Goal: Task Accomplishment & Management: Manage account settings

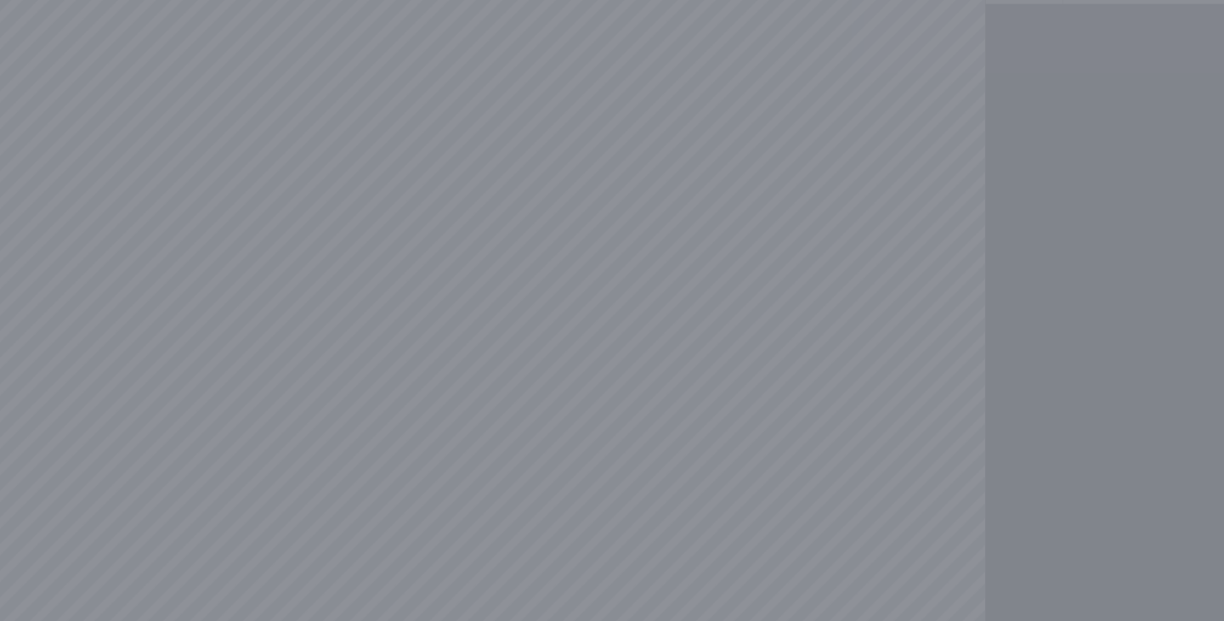
drag, startPoint x: 516, startPoint y: 366, endPoint x: 542, endPoint y: 457, distance: 94.7
click at [542, 457] on div at bounding box center [612, 310] width 1224 height 621
click at [525, 316] on div at bounding box center [612, 310] width 1224 height 621
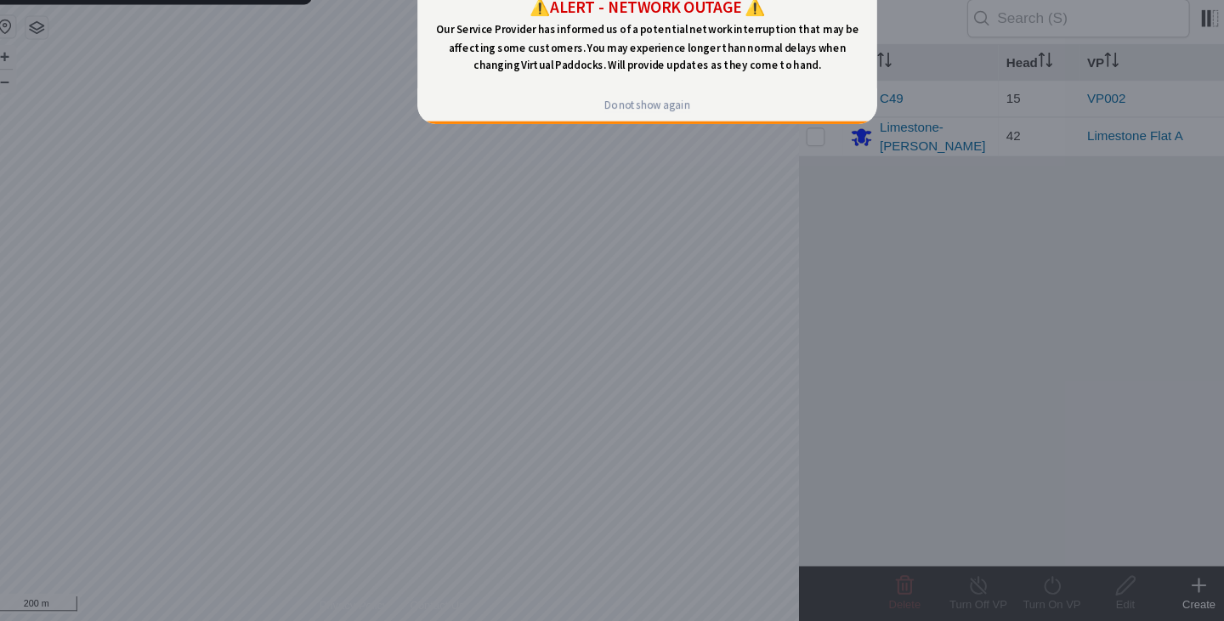
drag, startPoint x: 564, startPoint y: 187, endPoint x: 568, endPoint y: 309, distance: 122.5
click at [568, 309] on div at bounding box center [612, 310] width 1224 height 621
click at [627, 98] on div "Do not show again" at bounding box center [630, 96] width 80 height 14
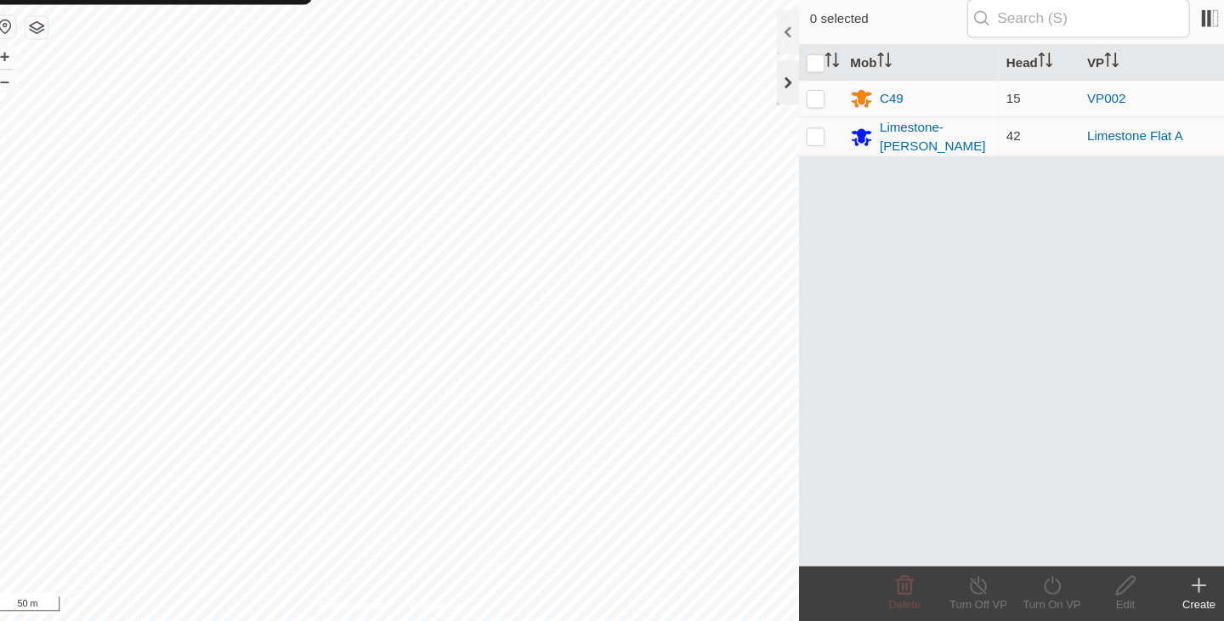
click at [737, 124] on div at bounding box center [742, 123] width 20 height 41
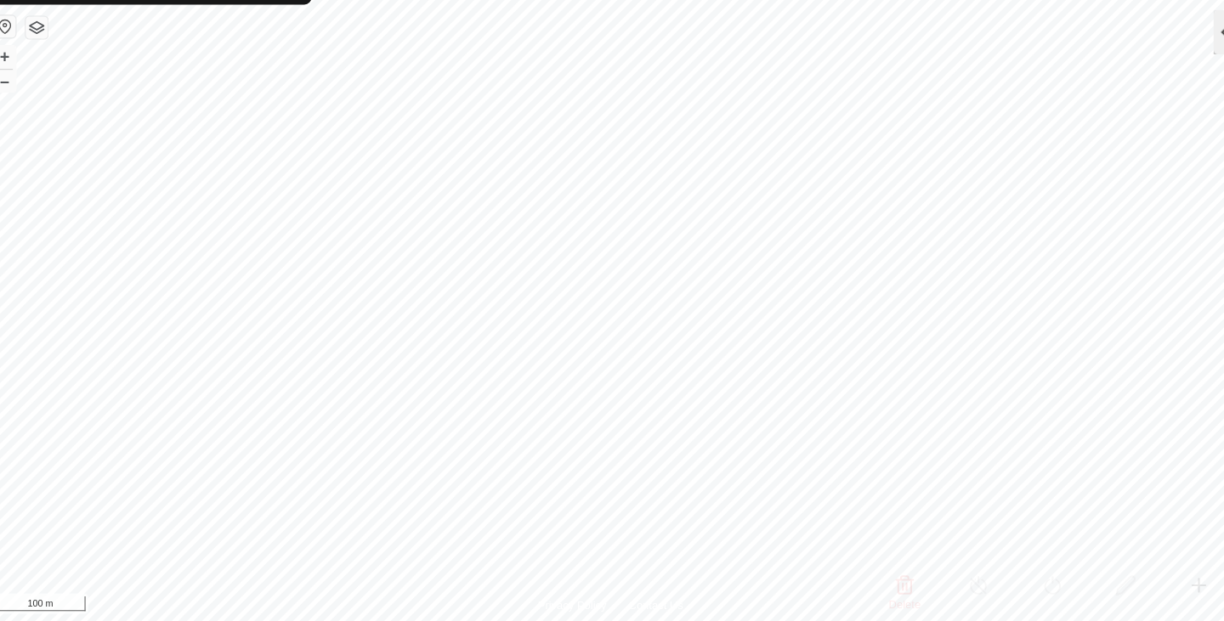
click at [1143, 72] on div at bounding box center [1146, 76] width 20 height 41
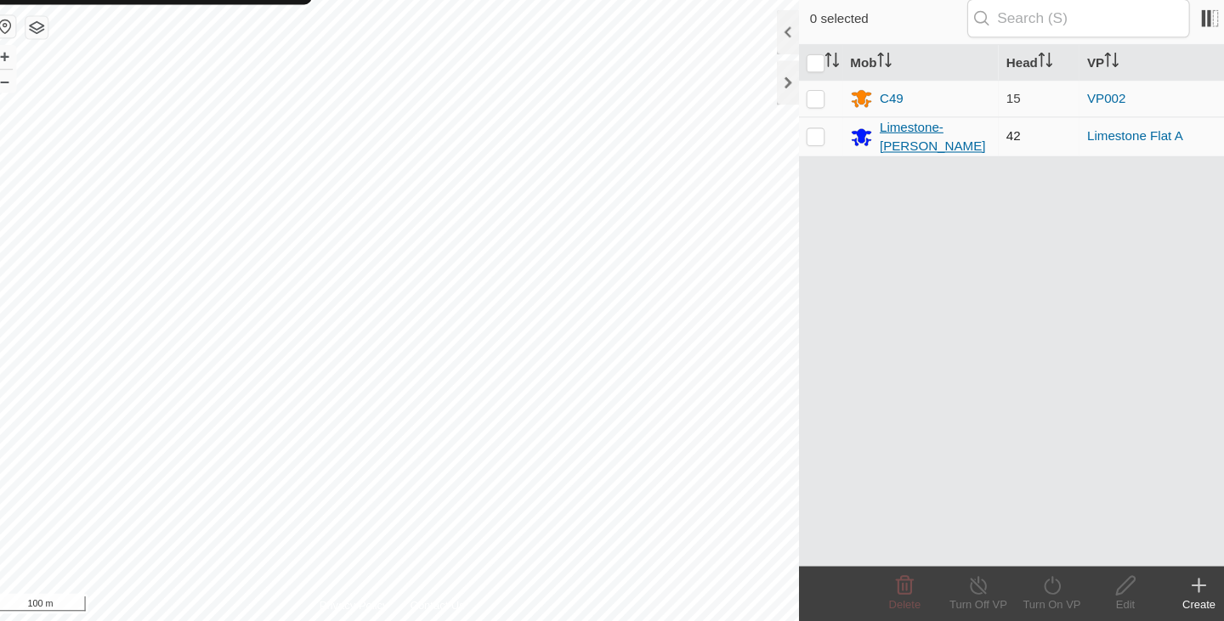
click at [902, 173] on div "Limestone-[PERSON_NAME]" at bounding box center [879, 174] width 104 height 36
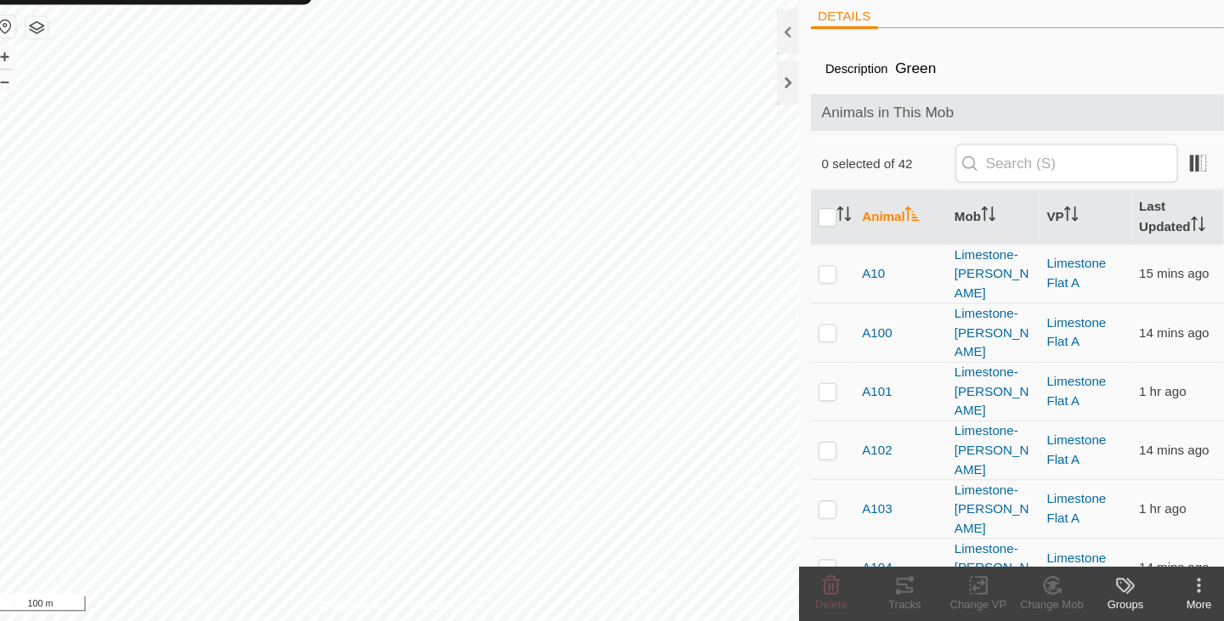
click at [892, 111] on div "Description Green" at bounding box center [954, 110] width 355 height 20
click at [1061, 588] on icon at bounding box center [1059, 588] width 8 height 14
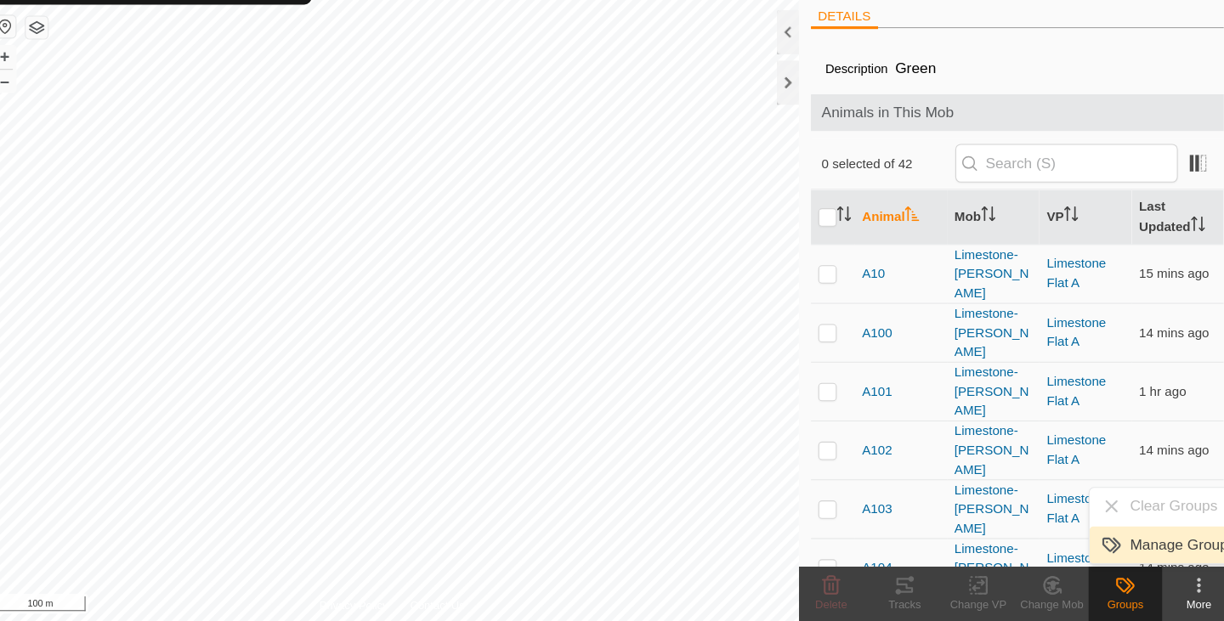
click at [1069, 557] on link "Manage Groups" at bounding box center [1105, 551] width 168 height 34
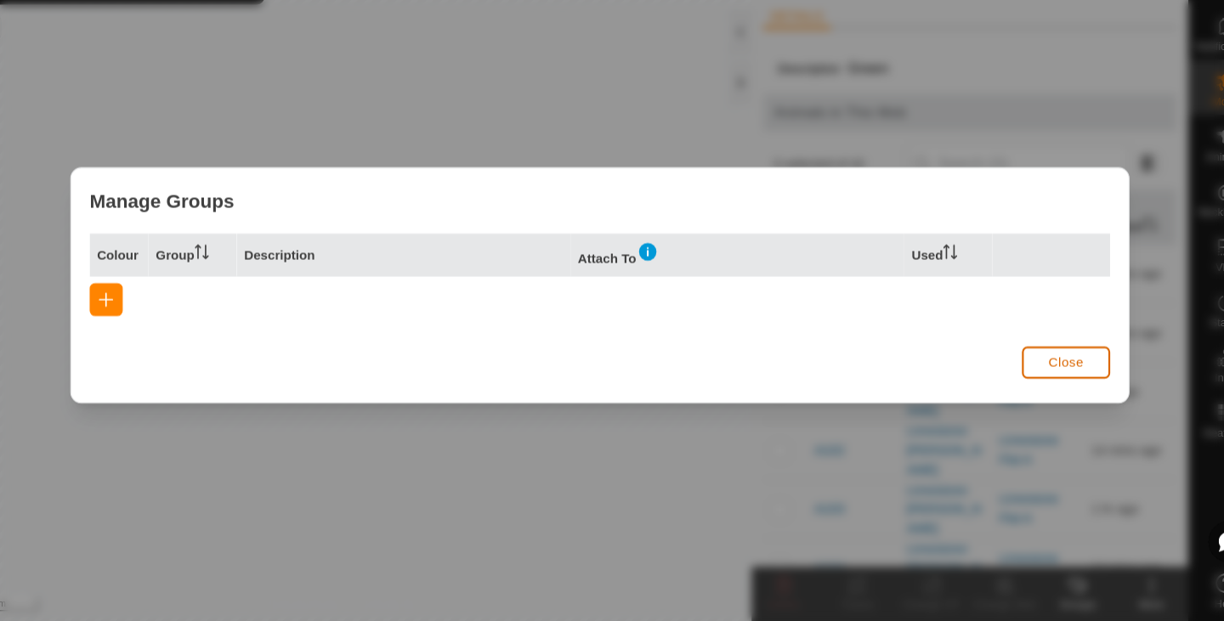
click at [1036, 375] on span "Close" at bounding box center [1043, 382] width 32 height 14
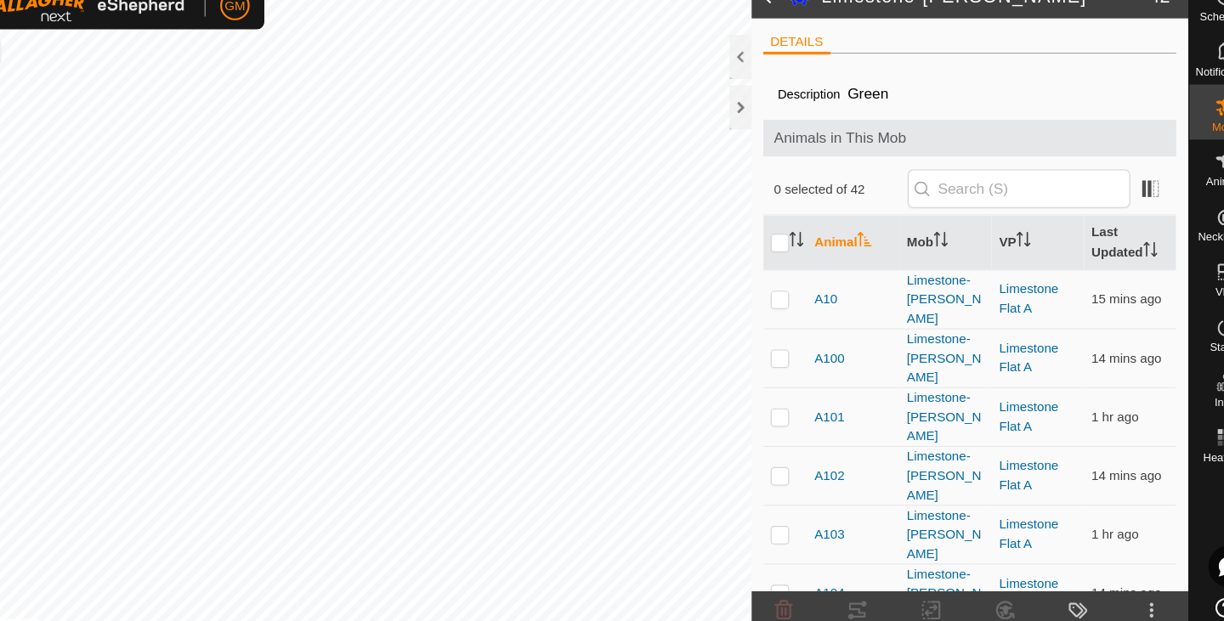
click at [1124, 584] on icon at bounding box center [1122, 588] width 20 height 20
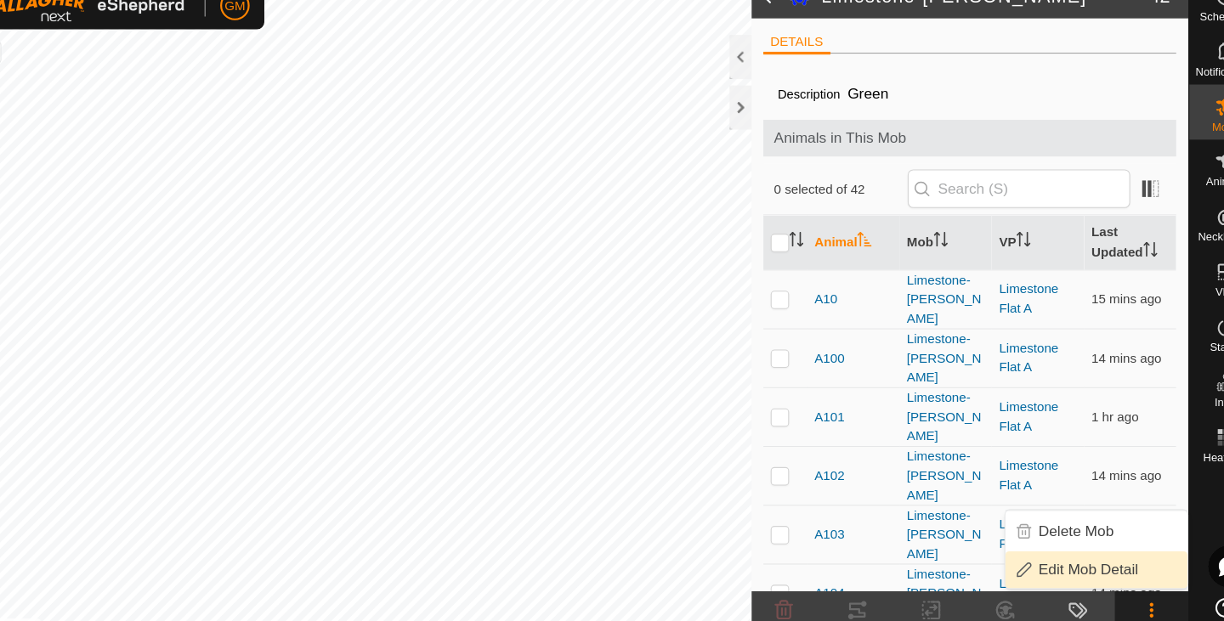
click at [1054, 553] on link "Edit Mob Detail" at bounding box center [1071, 551] width 168 height 34
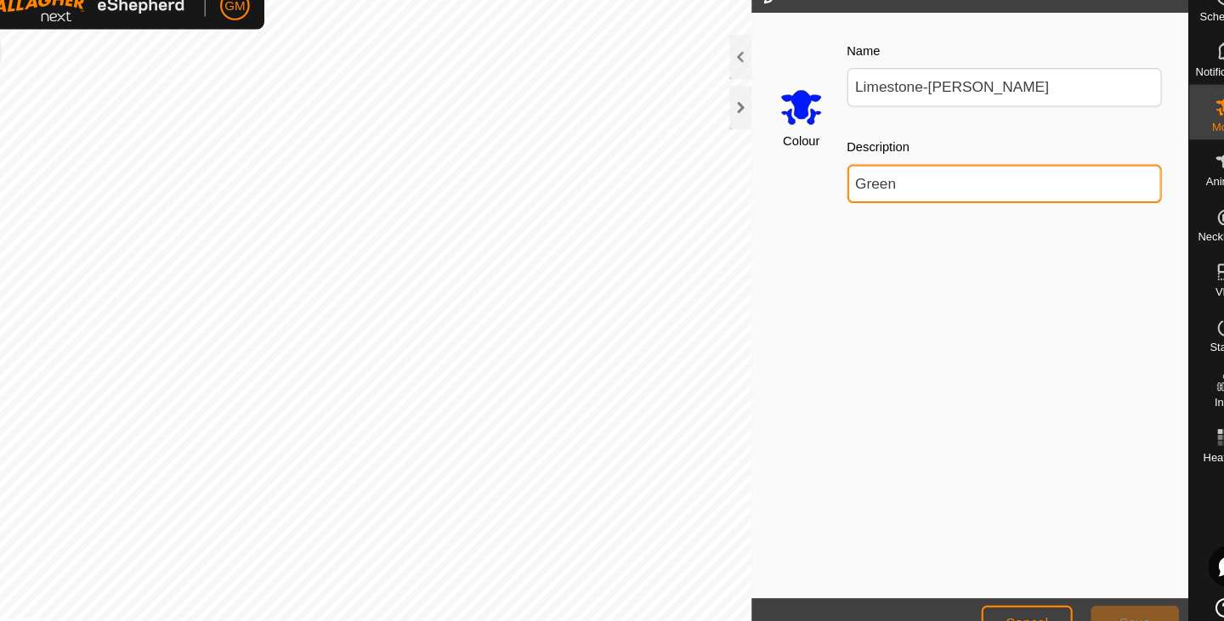
click at [898, 195] on input "Green" at bounding box center [987, 194] width 292 height 36
type input "G"
type input "Blue"
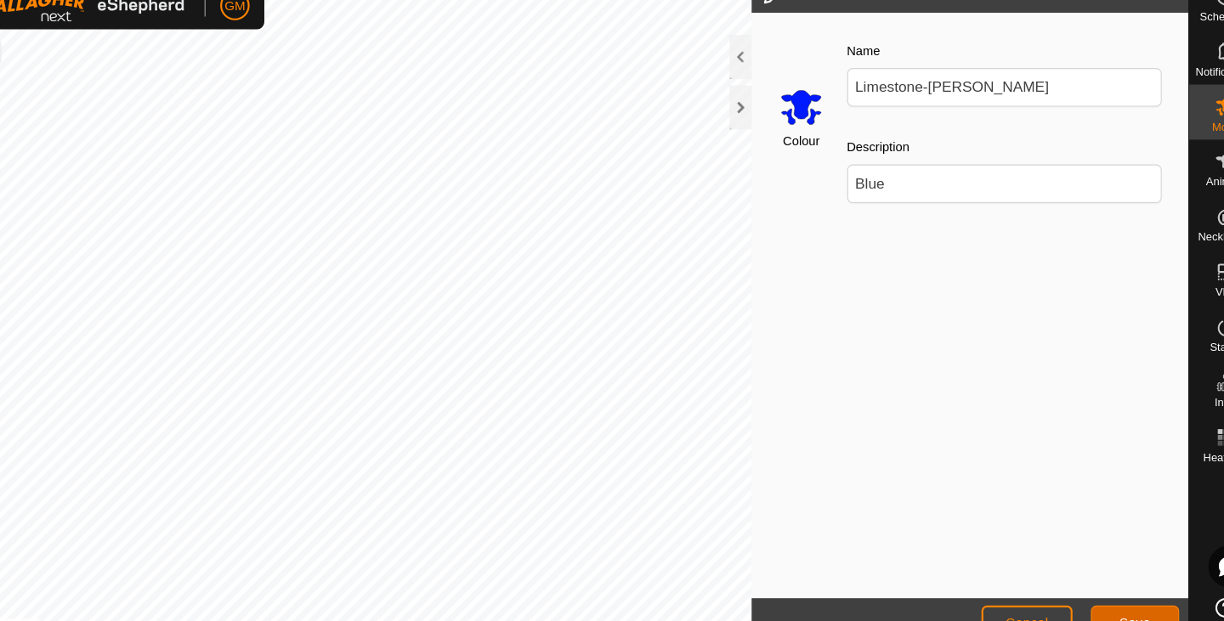
click at [1115, 591] on button "Save" at bounding box center [1107, 599] width 82 height 30
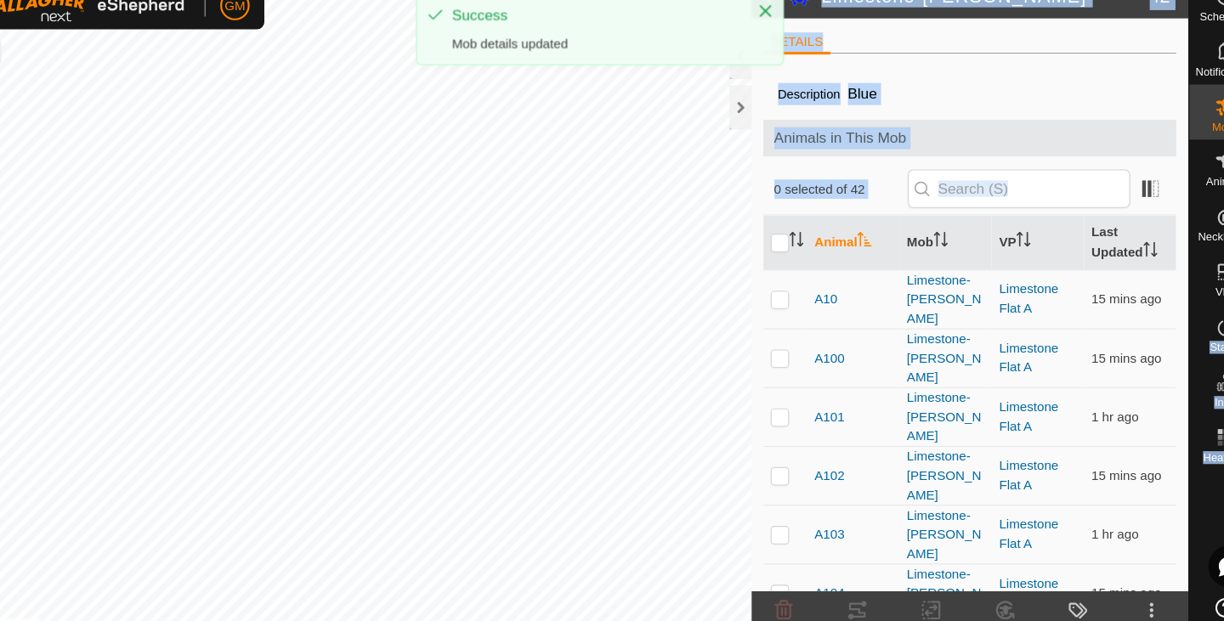
drag, startPoint x: 1166, startPoint y: 313, endPoint x: 1137, endPoint y: 312, distance: 29.8
click at [1137, 312] on div "Schedules Notifications Mobs Animals Neckbands VPs Status Infra Heatmap Help Li…" at bounding box center [612, 310] width 1224 height 621
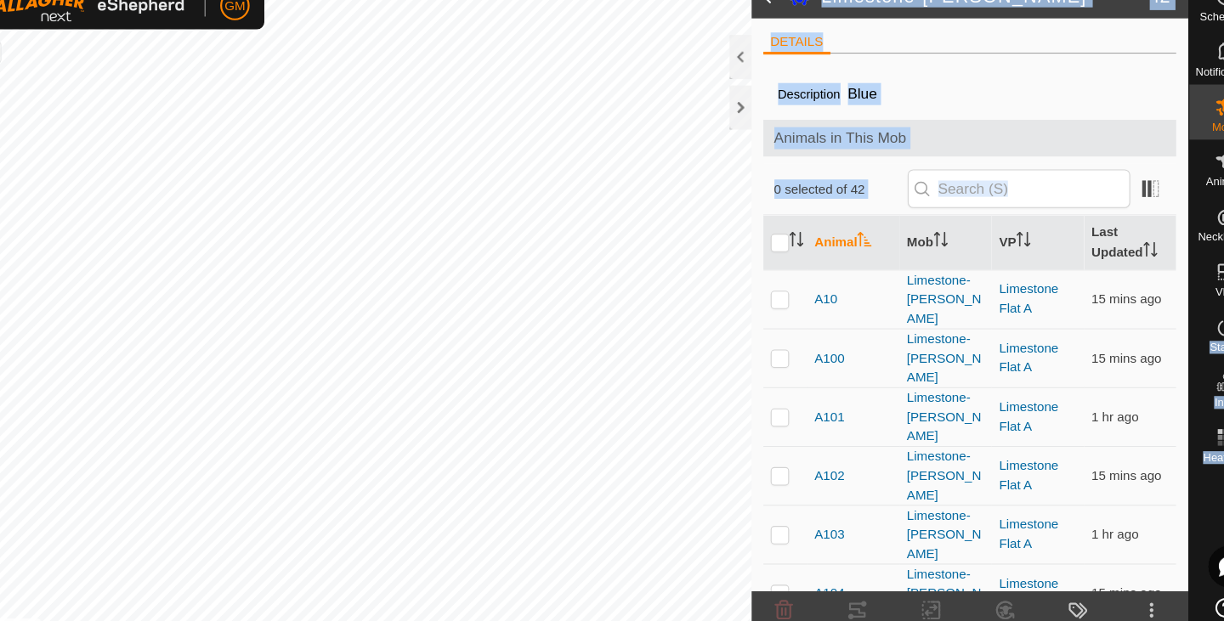
scroll to position [428, 0]
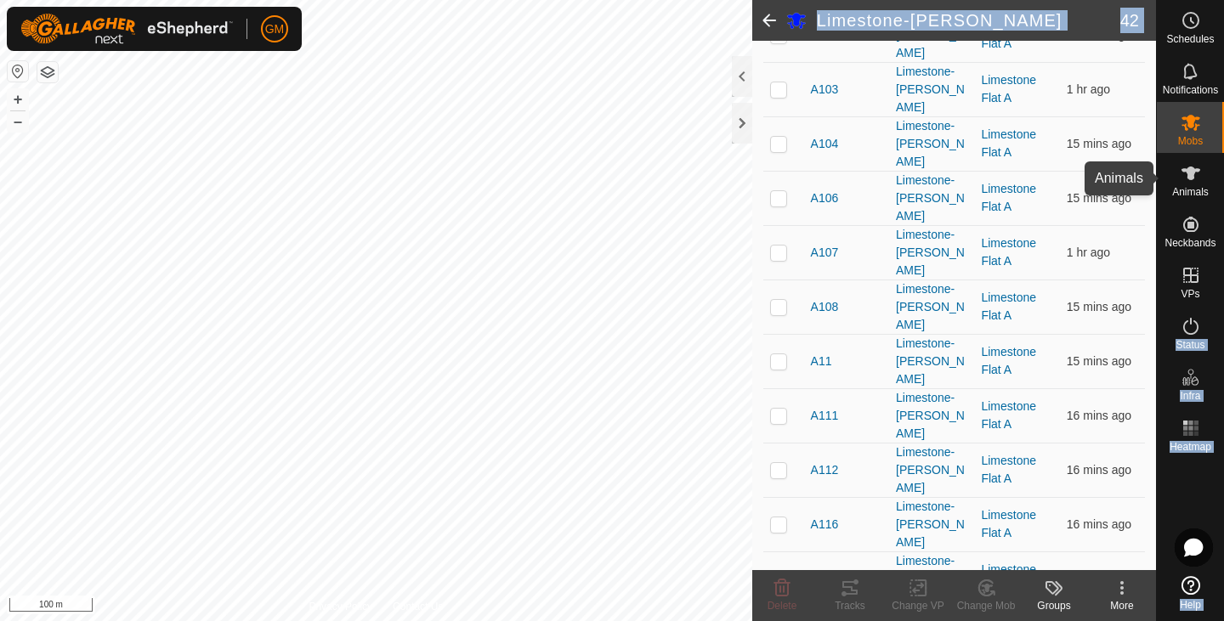
click at [1197, 194] on span "Animals" at bounding box center [1190, 192] width 37 height 10
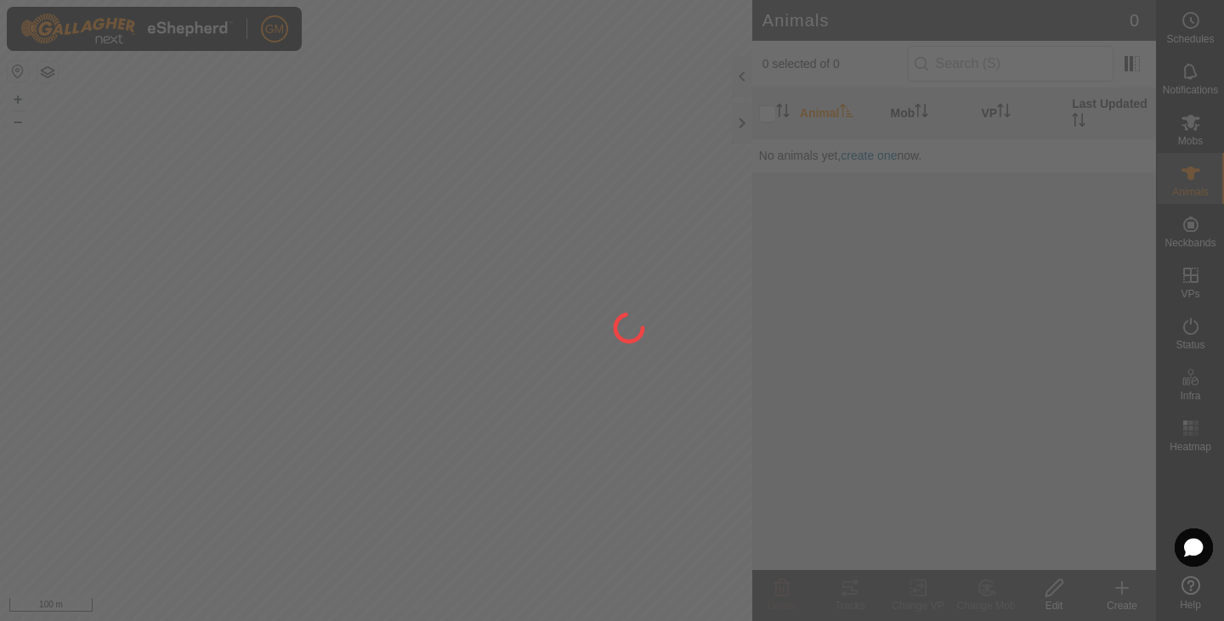
click at [1199, 286] on div at bounding box center [612, 310] width 1224 height 621
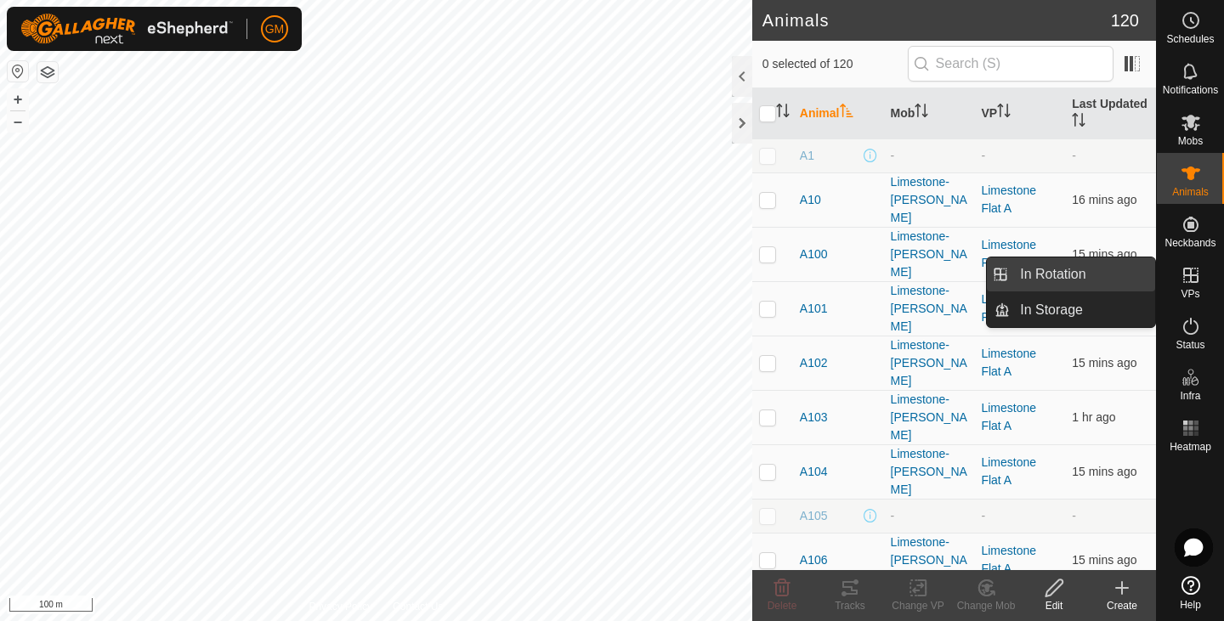
click at [1062, 280] on link "In Rotation" at bounding box center [1082, 275] width 145 height 34
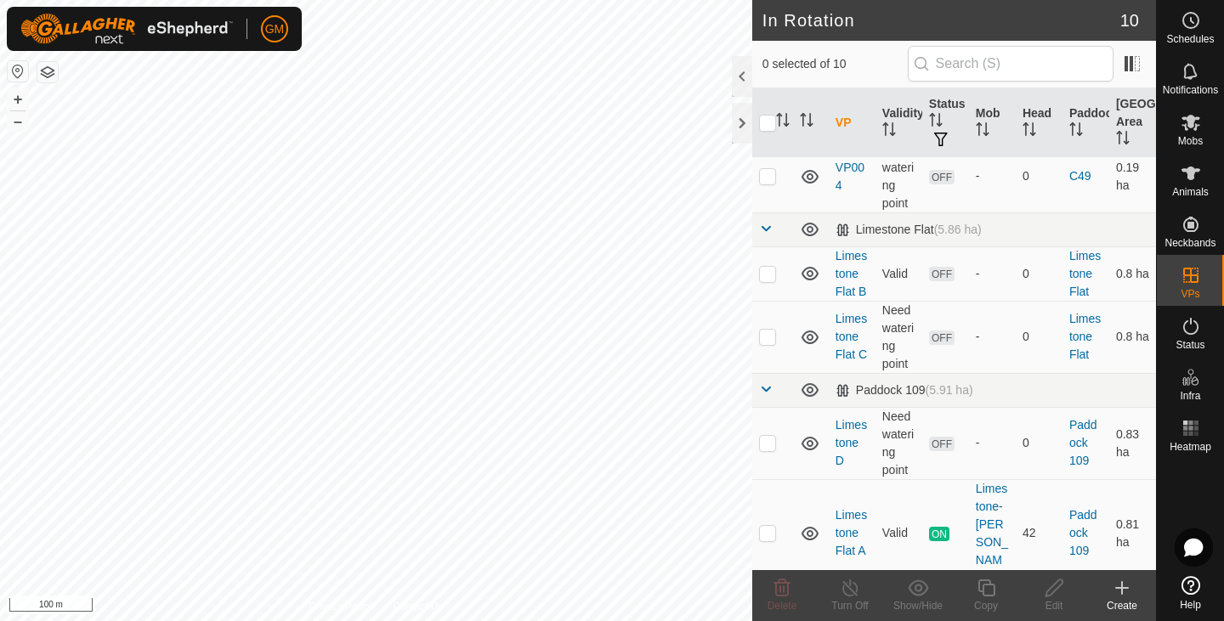
scroll to position [238, 0]
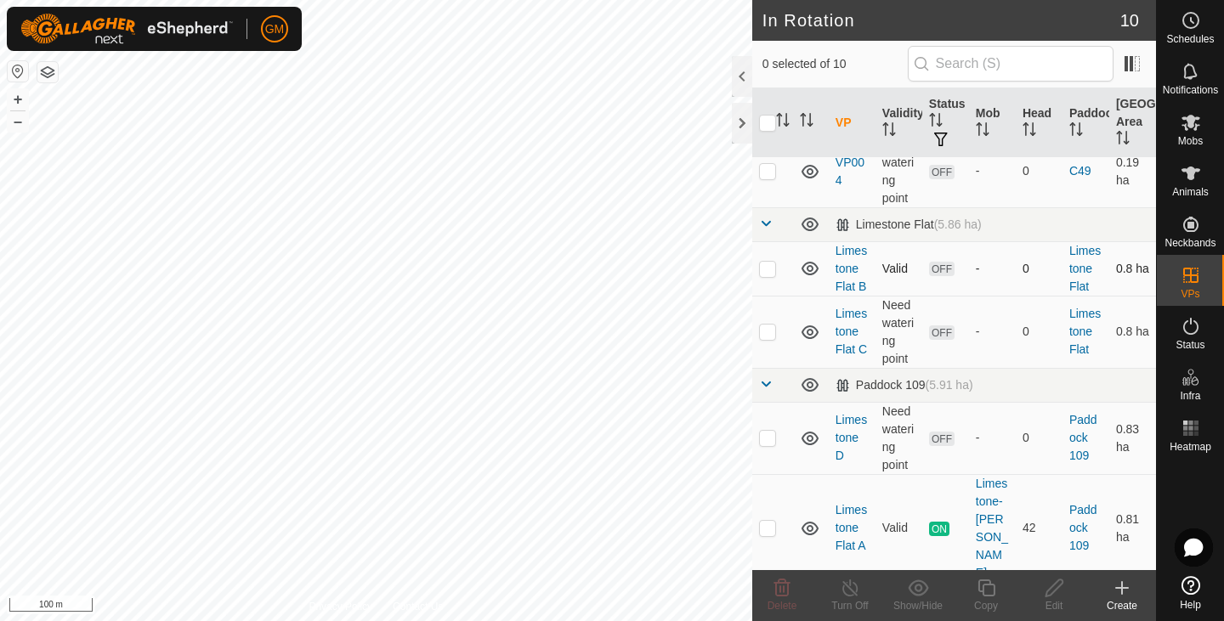
click at [809, 268] on icon at bounding box center [810, 268] width 20 height 20
click at [767, 269] on p-checkbox at bounding box center [767, 269] width 17 height 14
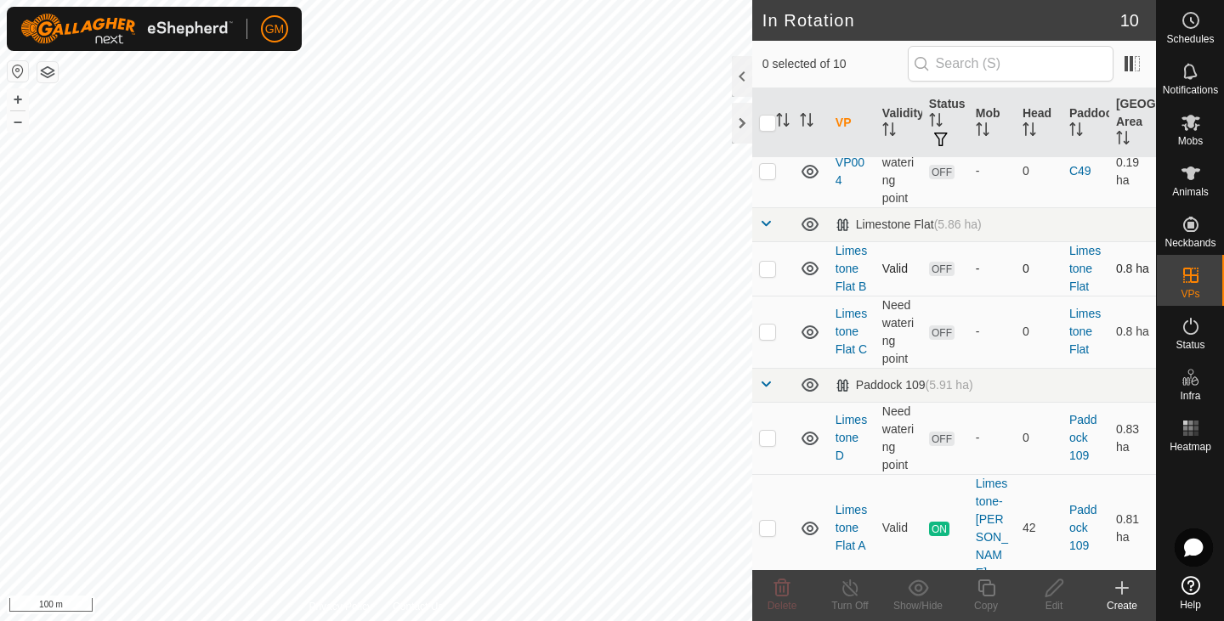
checkbox input "true"
click at [1056, 589] on icon at bounding box center [1054, 588] width 17 height 17
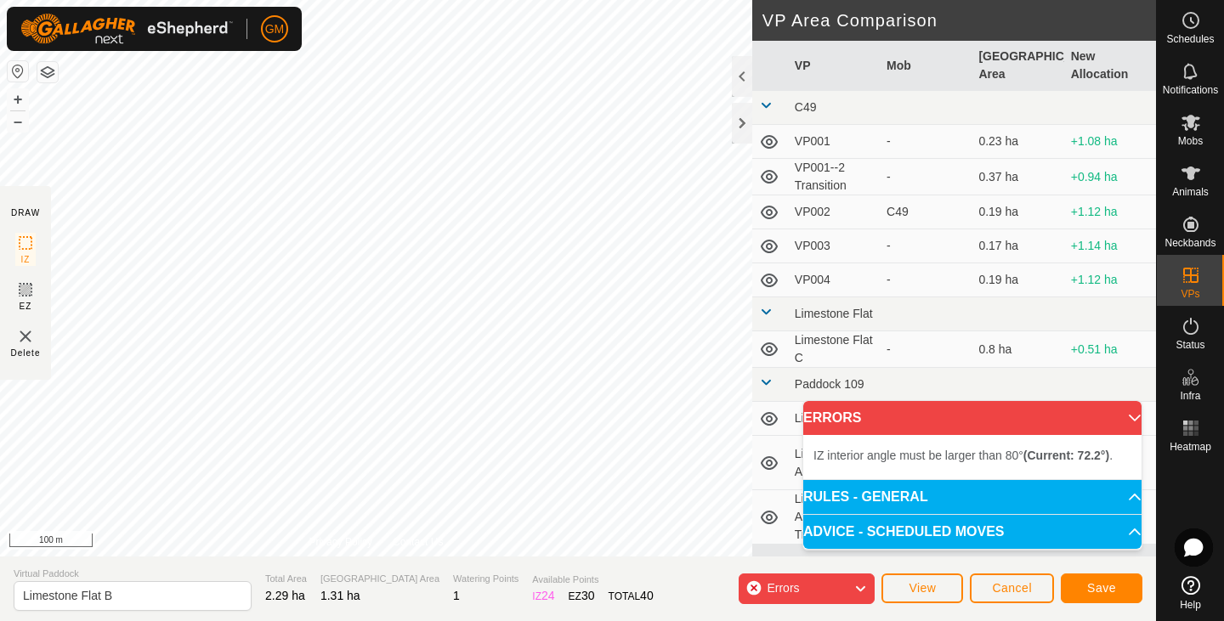
click at [456, 256] on div "IZ interior angle must be larger than 80° (Current: 72.2°) . + – ⇧ i 100 m" at bounding box center [376, 278] width 752 height 557
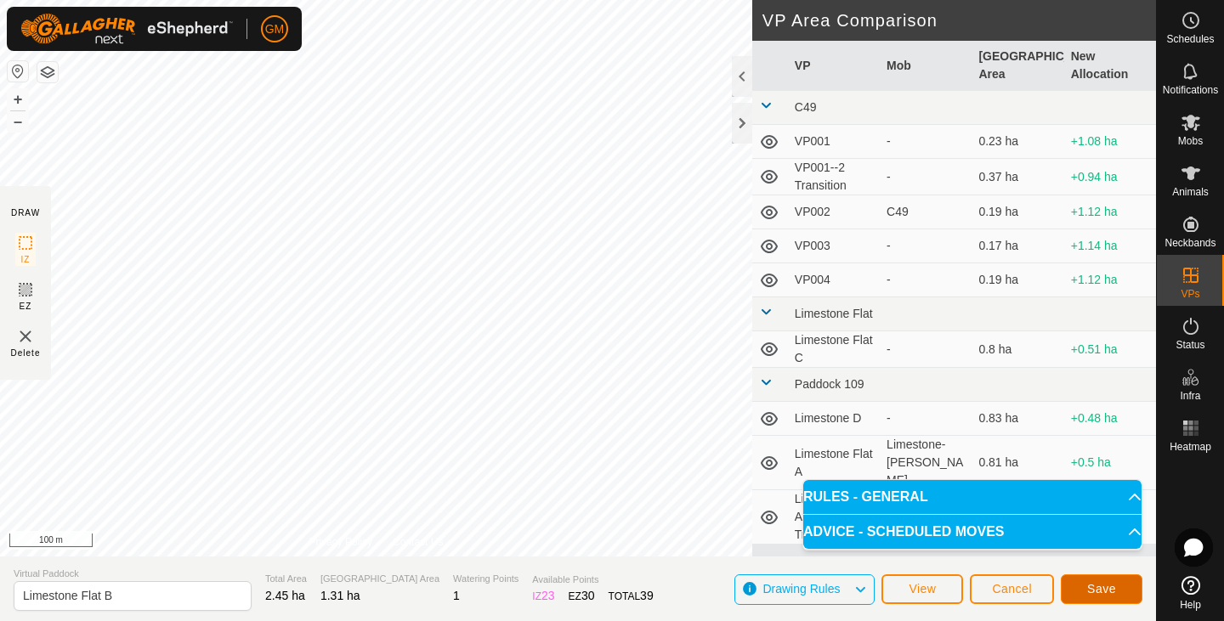
click at [1089, 581] on button "Save" at bounding box center [1102, 590] width 82 height 30
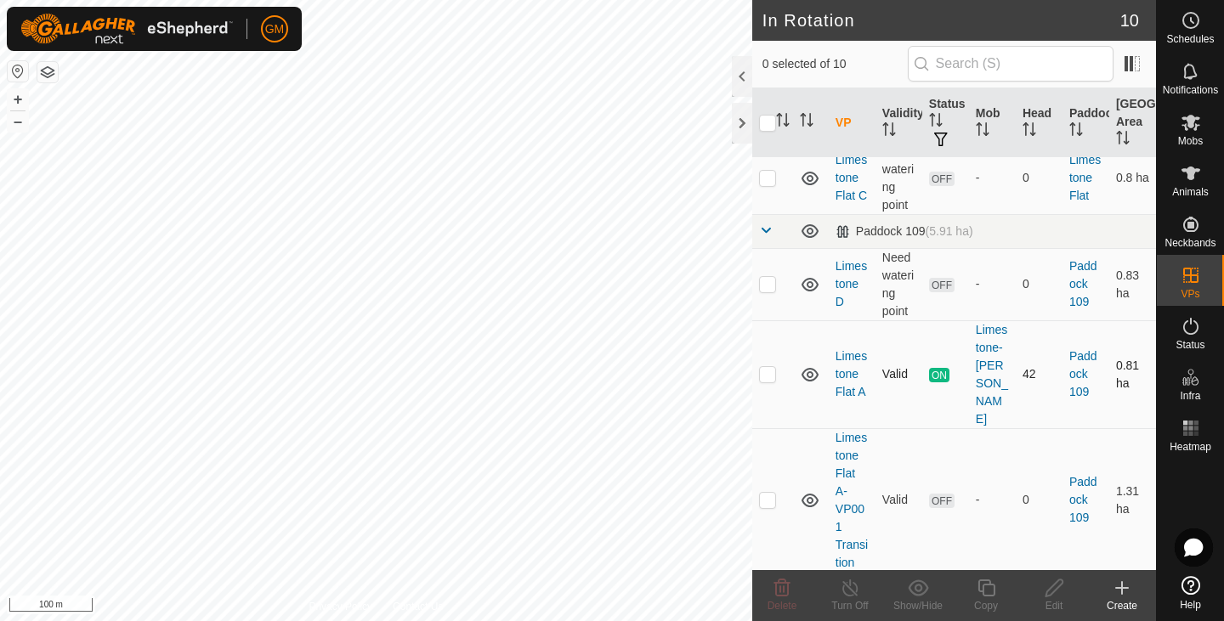
scroll to position [341, 0]
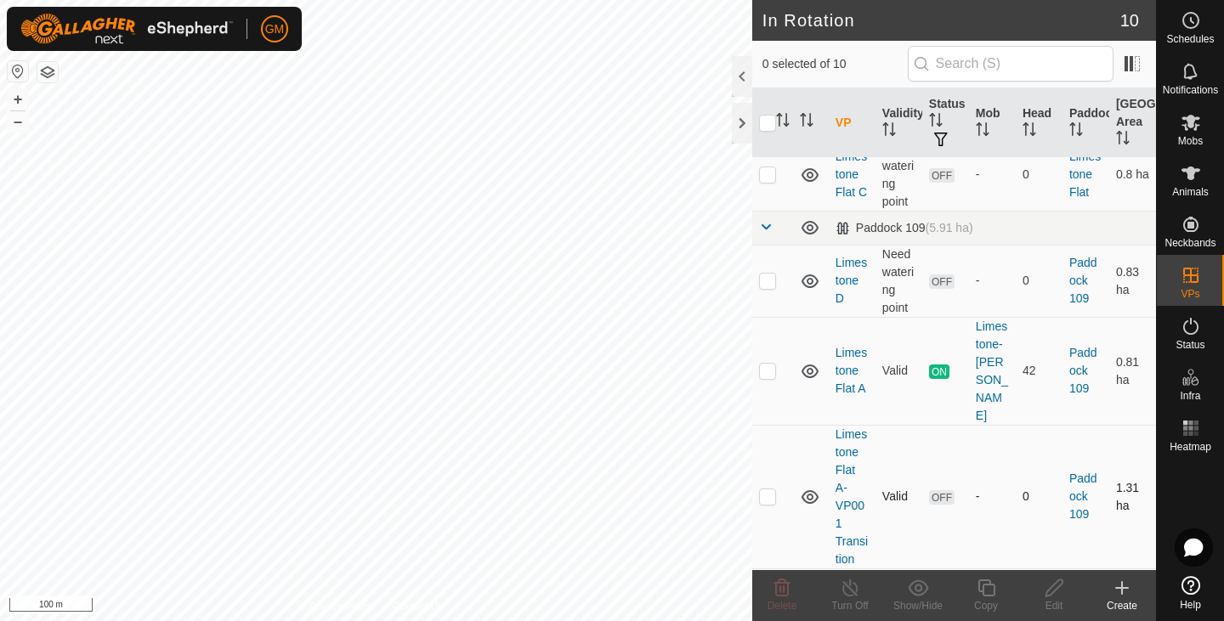
click at [810, 487] on icon at bounding box center [810, 497] width 20 height 20
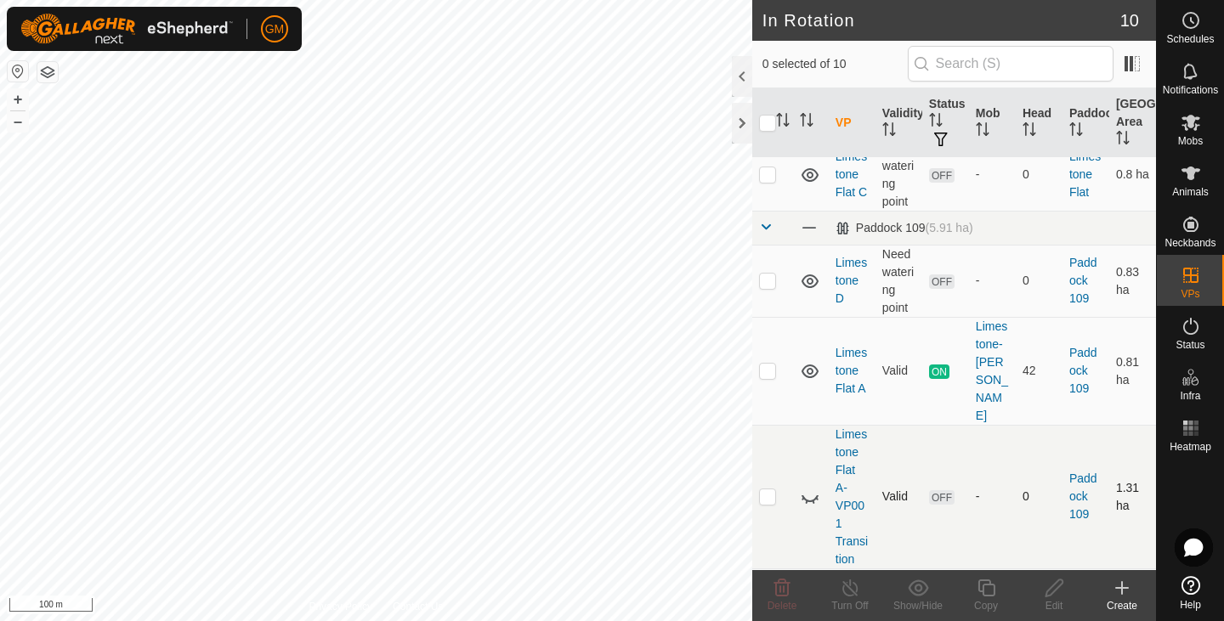
click at [810, 487] on icon at bounding box center [810, 497] width 20 height 20
click at [807, 487] on icon at bounding box center [810, 497] width 20 height 20
click at [813, 589] on icon at bounding box center [810, 596] width 17 height 14
click at [813, 586] on icon at bounding box center [810, 596] width 20 height 20
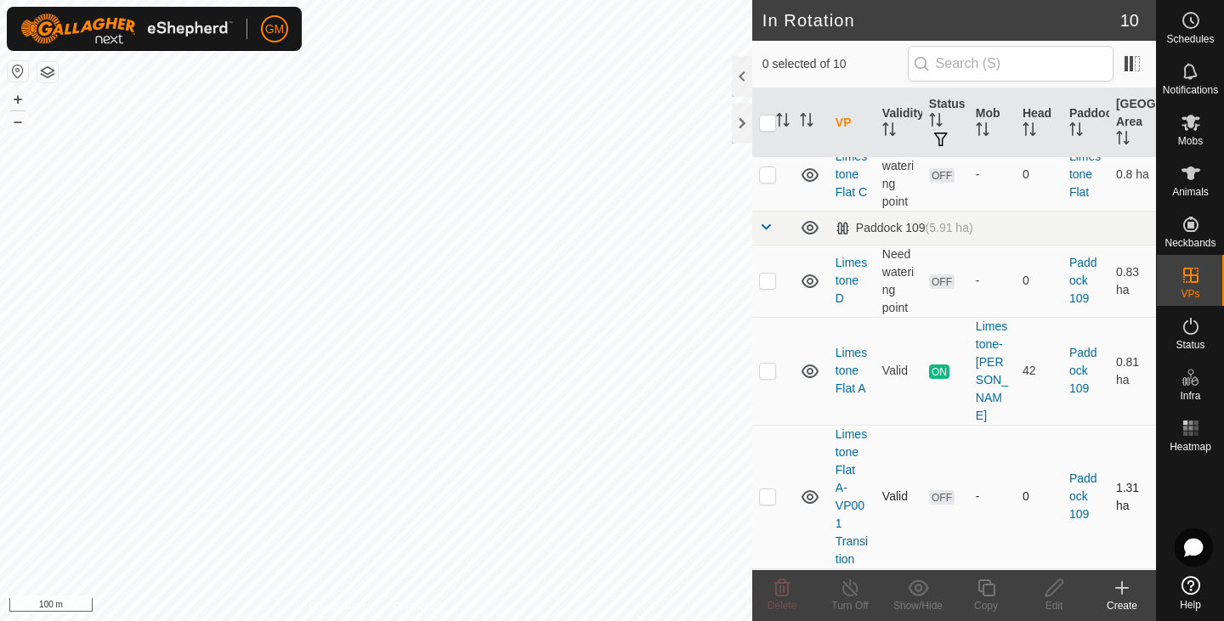
click at [810, 487] on icon at bounding box center [810, 497] width 20 height 20
click at [810, 496] on icon at bounding box center [810, 499] width 17 height 7
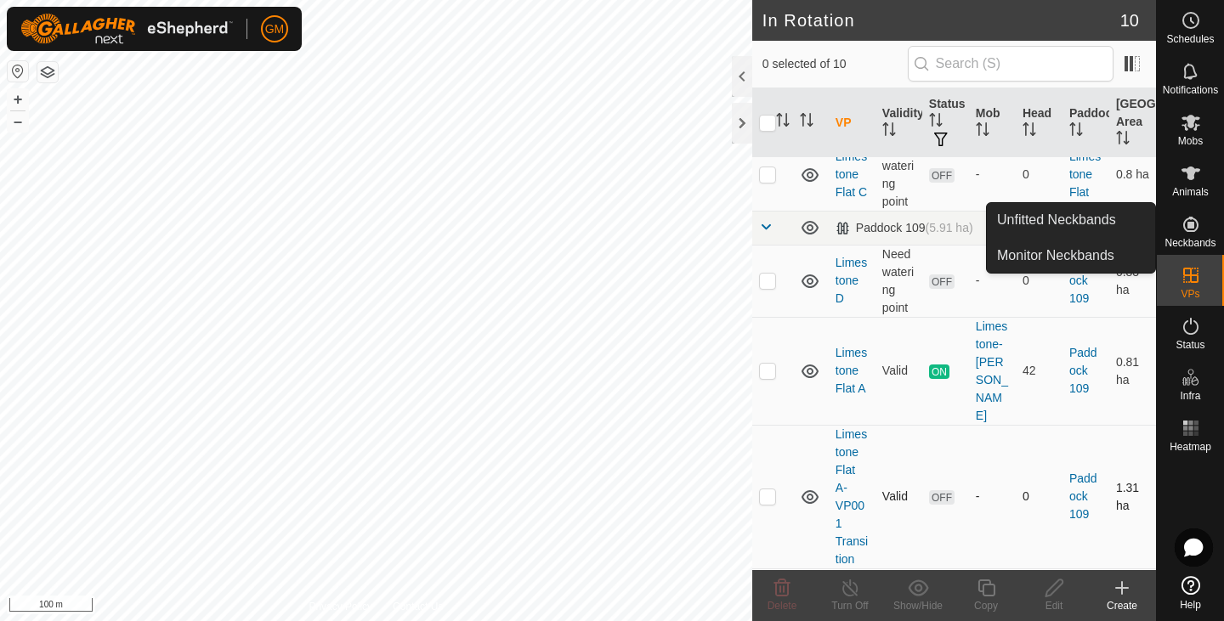
click at [1190, 230] on icon at bounding box center [1190, 224] width 15 height 15
click at [1192, 219] on icon at bounding box center [1190, 224] width 15 height 15
click at [1055, 223] on link "Unfitted Neckbands" at bounding box center [1071, 220] width 168 height 34
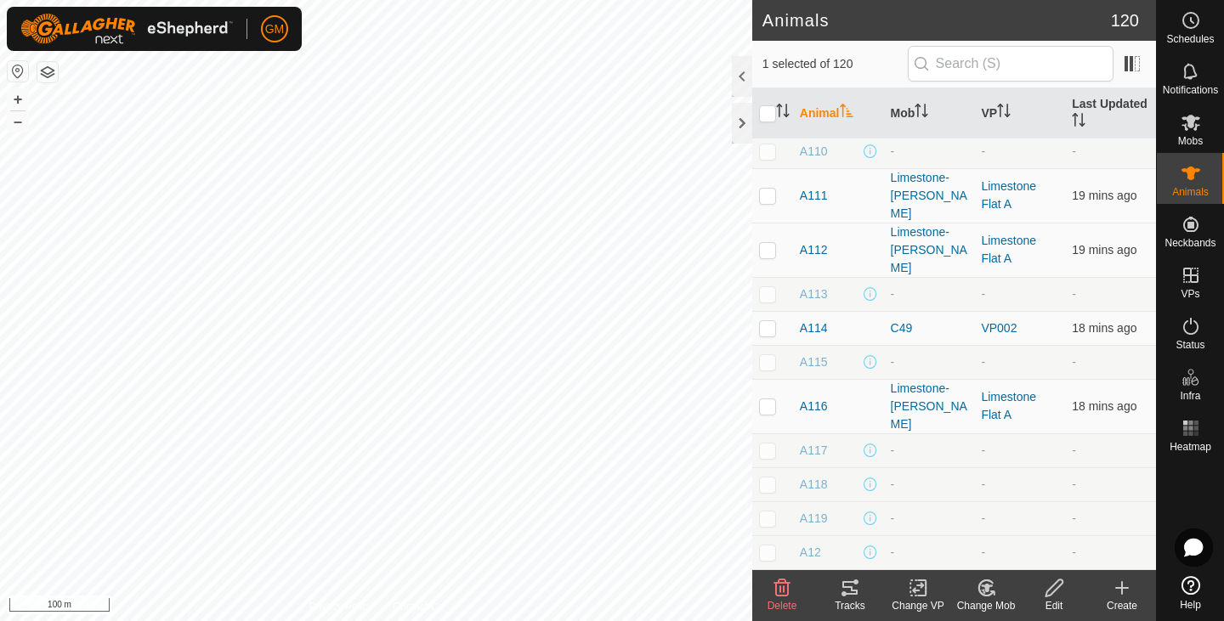
scroll to position [649, 0]
click at [1199, 119] on icon at bounding box center [1191, 122] width 20 height 20
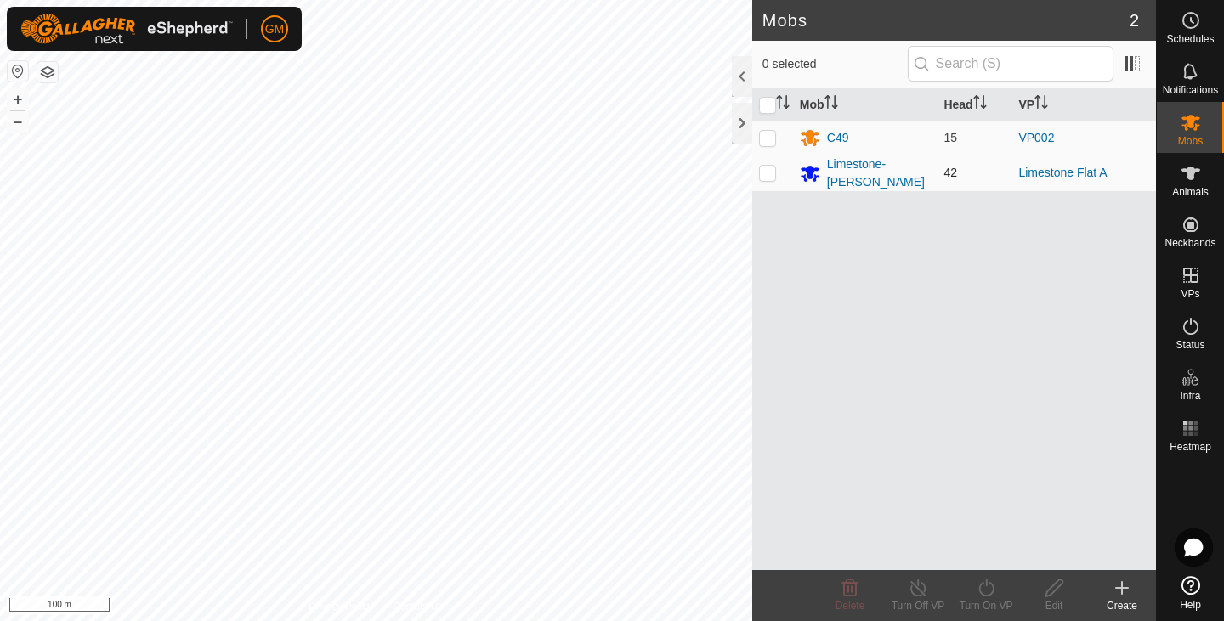
click at [1010, 173] on td "42" at bounding box center [974, 173] width 75 height 37
click at [991, 171] on td "42" at bounding box center [974, 173] width 75 height 37
click at [855, 170] on div "Limestone-[PERSON_NAME]" at bounding box center [879, 174] width 104 height 36
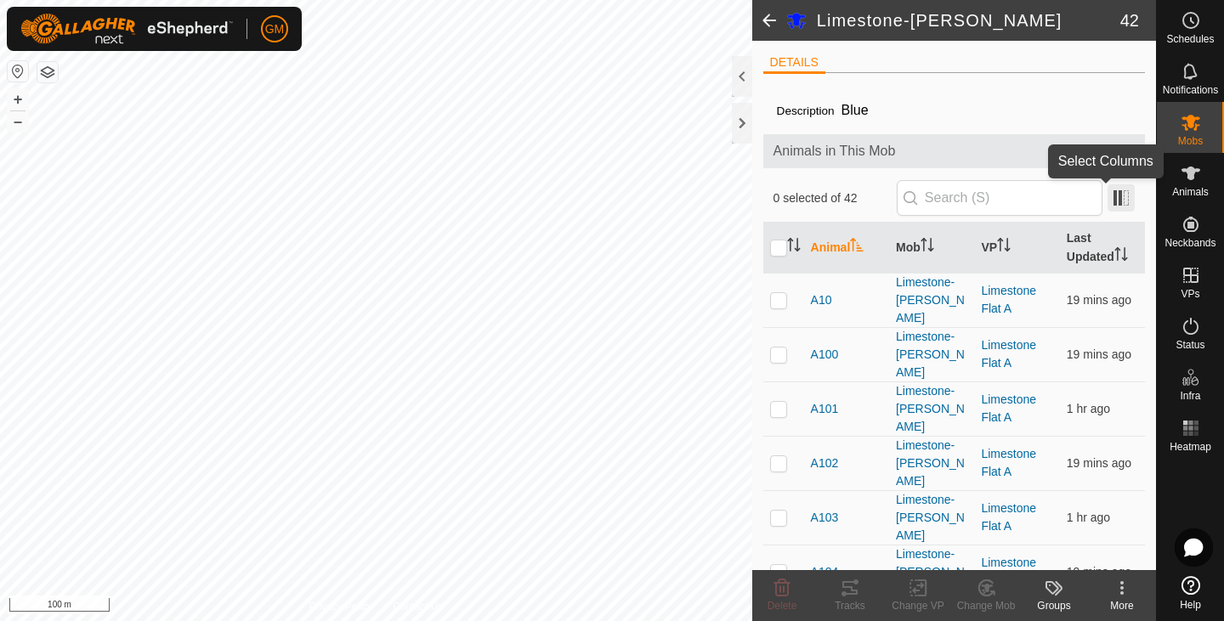
click at [1108, 206] on span at bounding box center [1121, 197] width 27 height 27
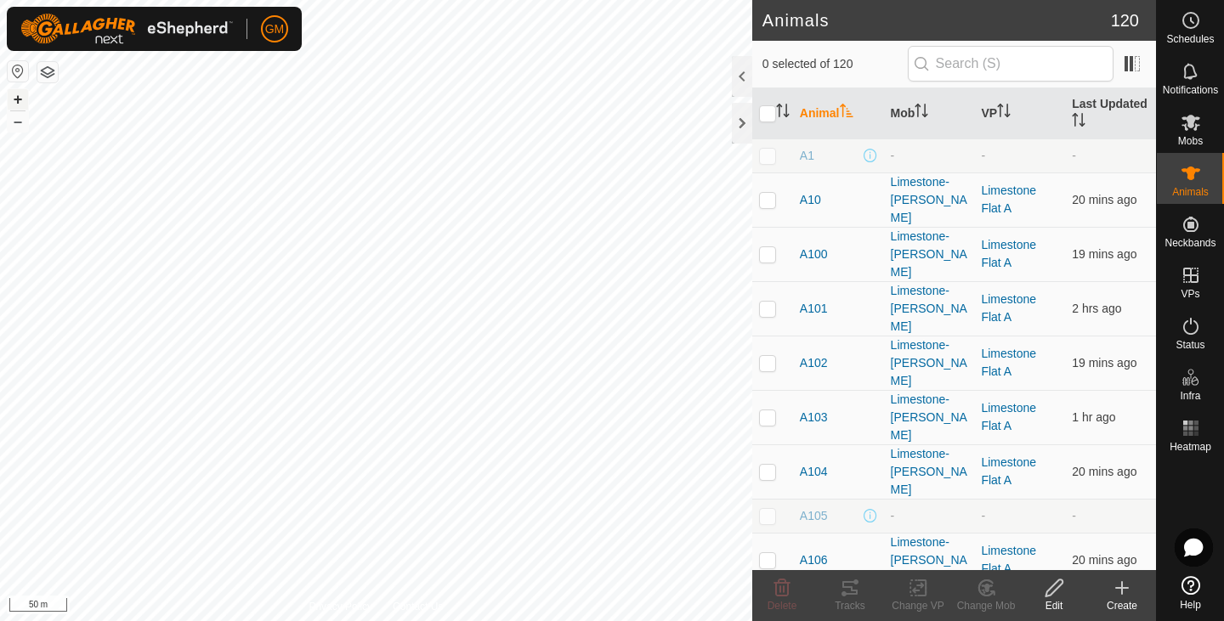
click at [14, 94] on button "+" at bounding box center [18, 99] width 20 height 20
click at [18, 99] on button "+" at bounding box center [18, 99] width 20 height 20
click at [1204, 122] on es-mob-svg-icon at bounding box center [1191, 122] width 31 height 27
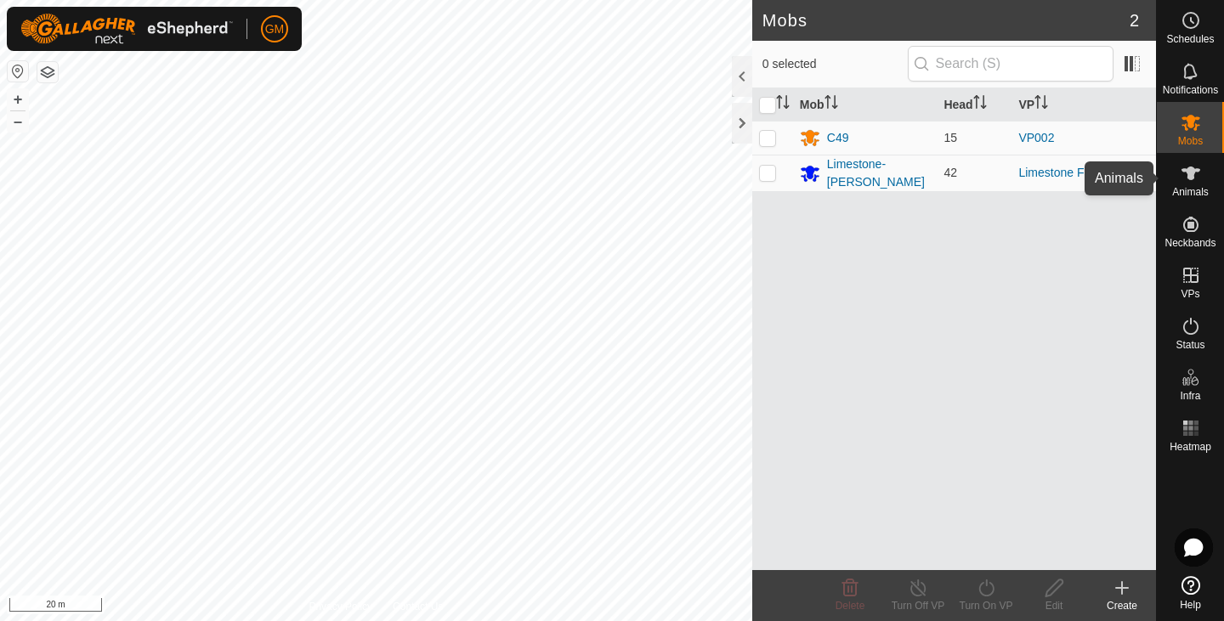
click at [1192, 167] on icon at bounding box center [1191, 174] width 19 height 14
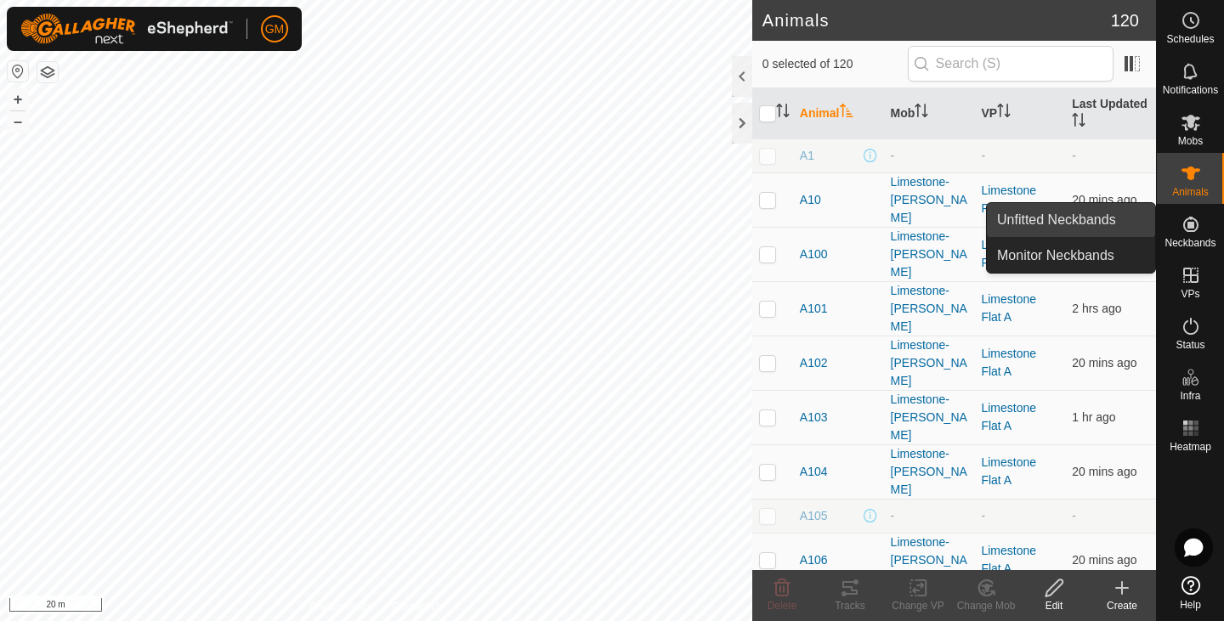
click at [1076, 218] on link "Unfitted Neckbands" at bounding box center [1071, 220] width 168 height 34
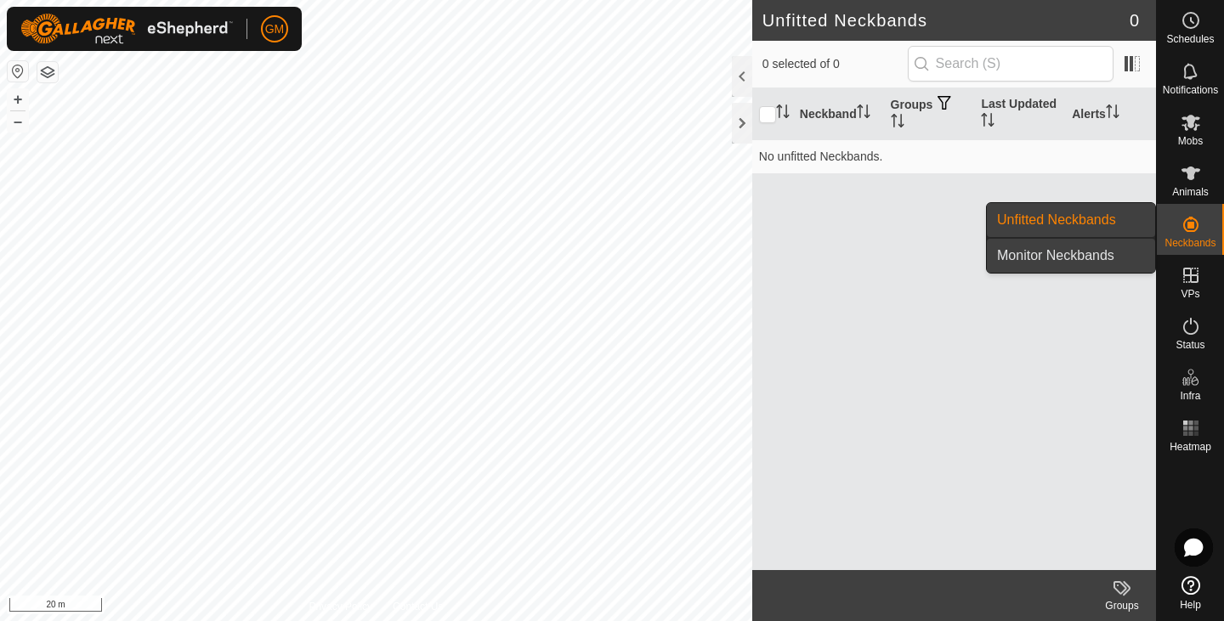
click at [1053, 259] on link "Monitor Neckbands" at bounding box center [1071, 256] width 168 height 34
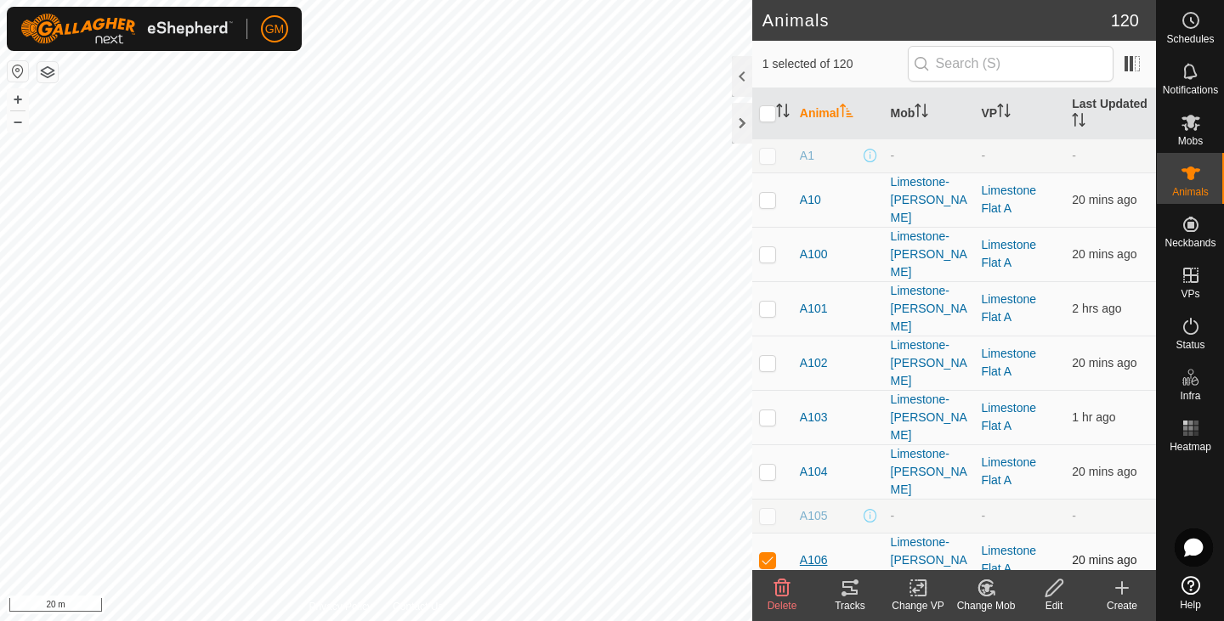
click at [812, 552] on span "A106" at bounding box center [814, 561] width 28 height 18
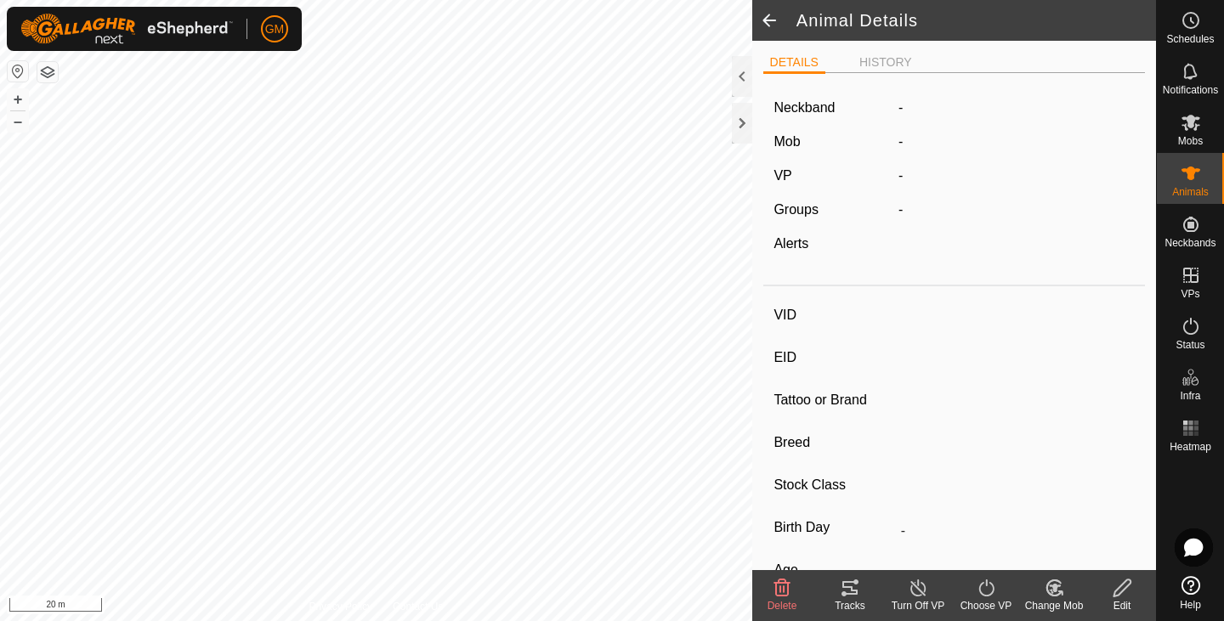
type input "A106"
type input "-"
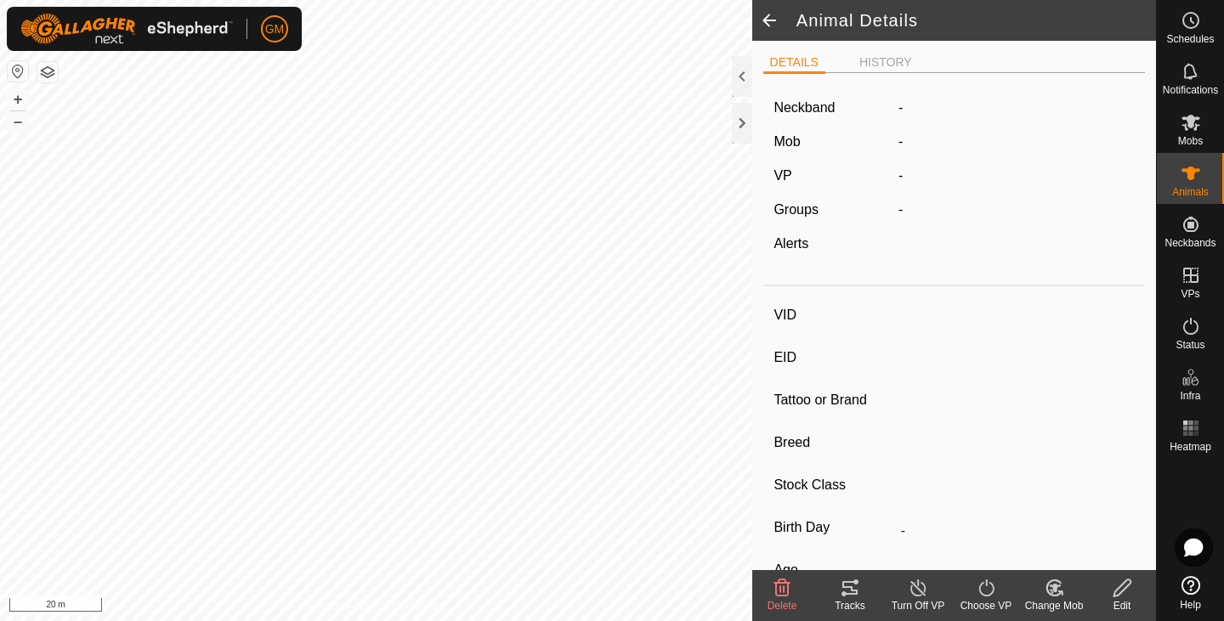
type input "-"
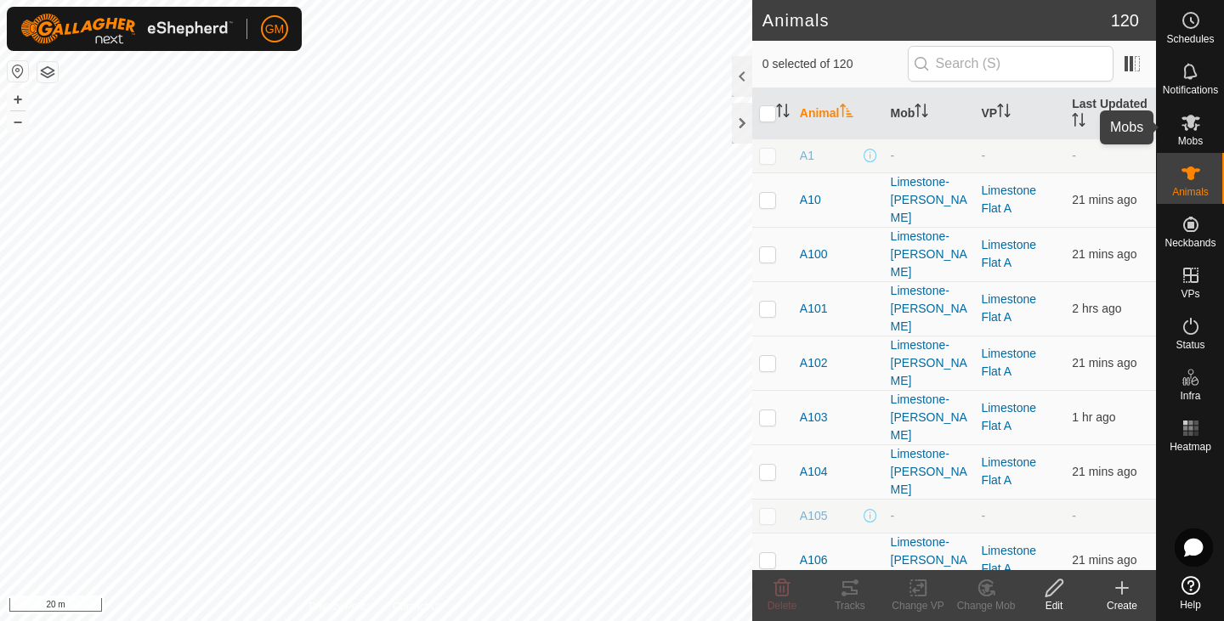
click at [1187, 133] on es-mob-svg-icon at bounding box center [1191, 122] width 31 height 27
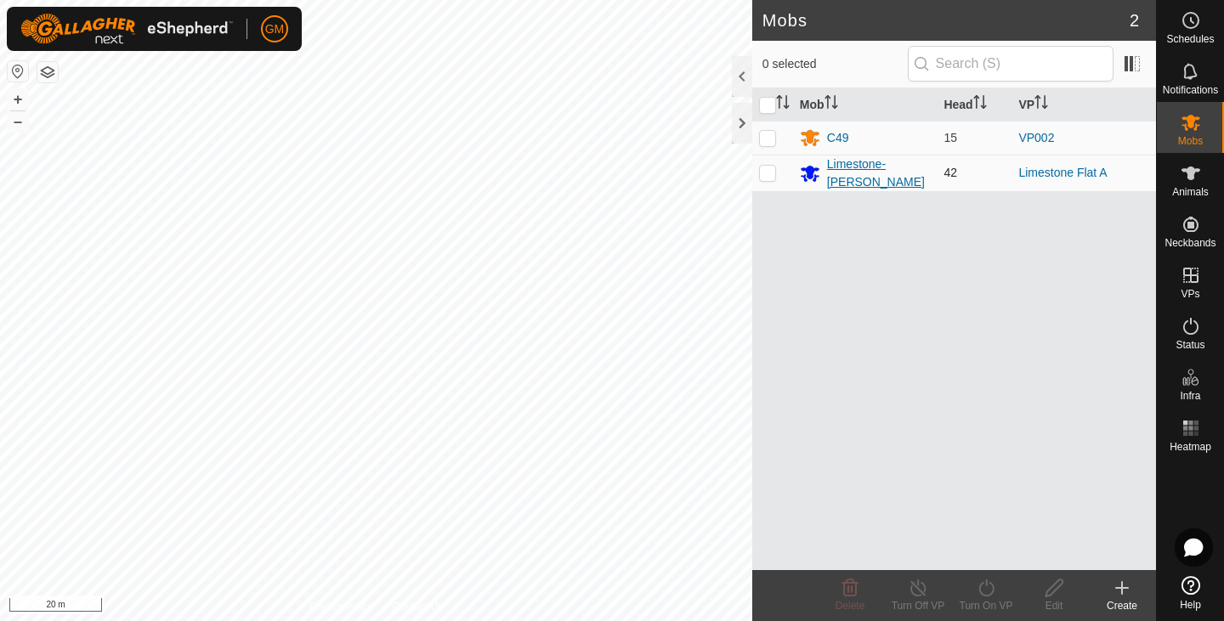
click at [812, 175] on icon at bounding box center [810, 174] width 19 height 16
click at [831, 133] on div "C49" at bounding box center [838, 138] width 22 height 18
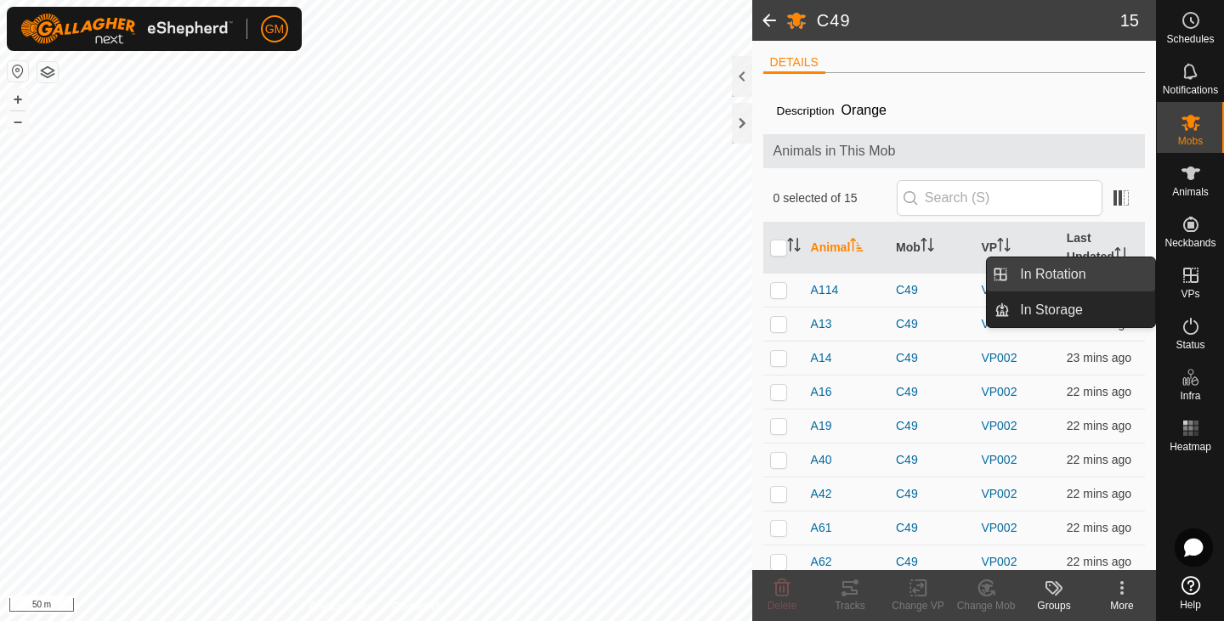
click at [1087, 276] on link "In Rotation" at bounding box center [1082, 275] width 145 height 34
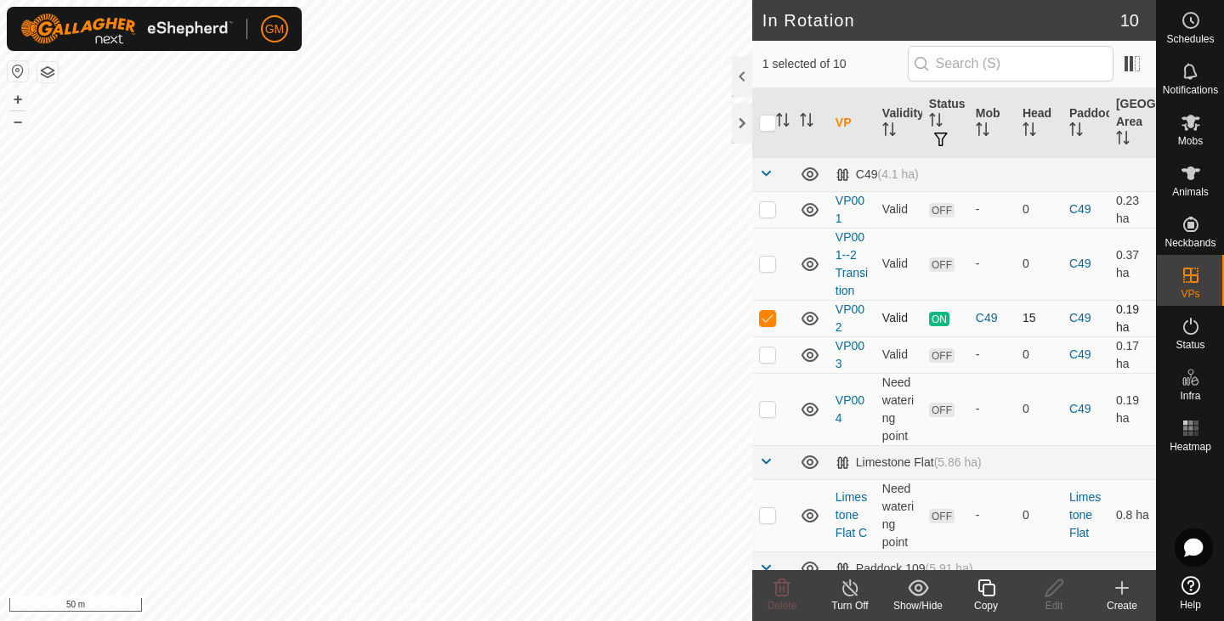
click at [842, 319] on td "VP002" at bounding box center [852, 318] width 47 height 37
click at [767, 317] on p-checkbox at bounding box center [767, 318] width 17 height 14
checkbox input "false"
click at [773, 264] on p-checkbox at bounding box center [767, 264] width 17 height 14
click at [937, 269] on span "OFF" at bounding box center [942, 265] width 26 height 14
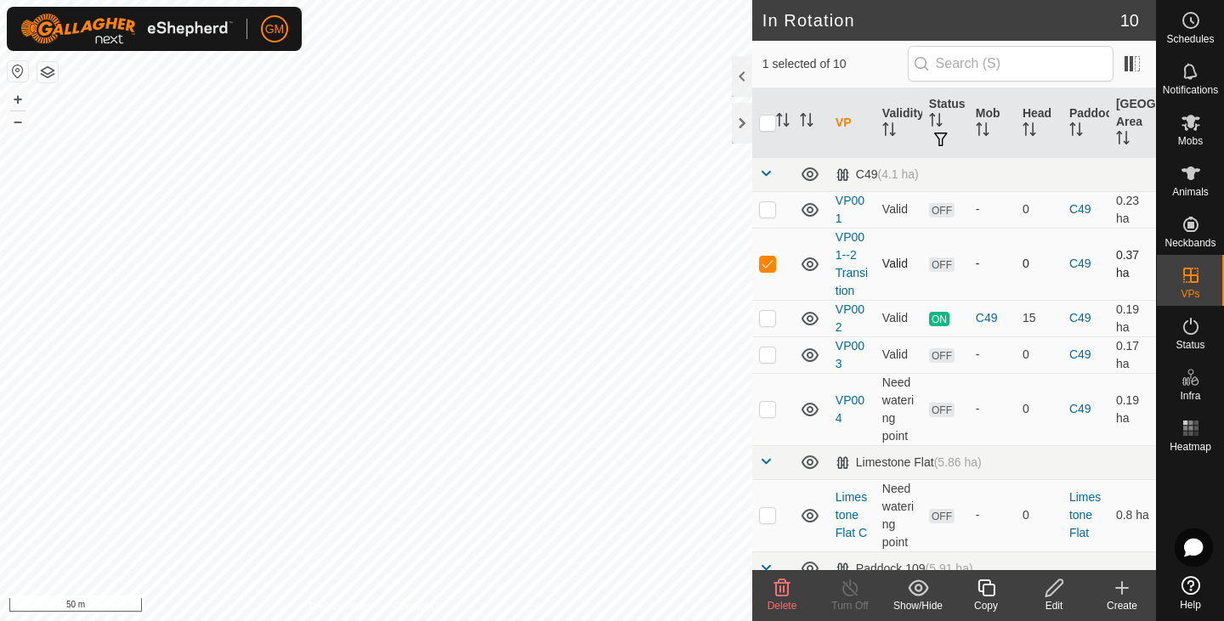
click at [894, 269] on td "Valid" at bounding box center [899, 264] width 47 height 72
click at [934, 265] on span "OFF" at bounding box center [942, 265] width 26 height 14
click at [811, 264] on icon at bounding box center [810, 264] width 20 height 20
click at [939, 267] on span "OFF" at bounding box center [942, 265] width 26 height 14
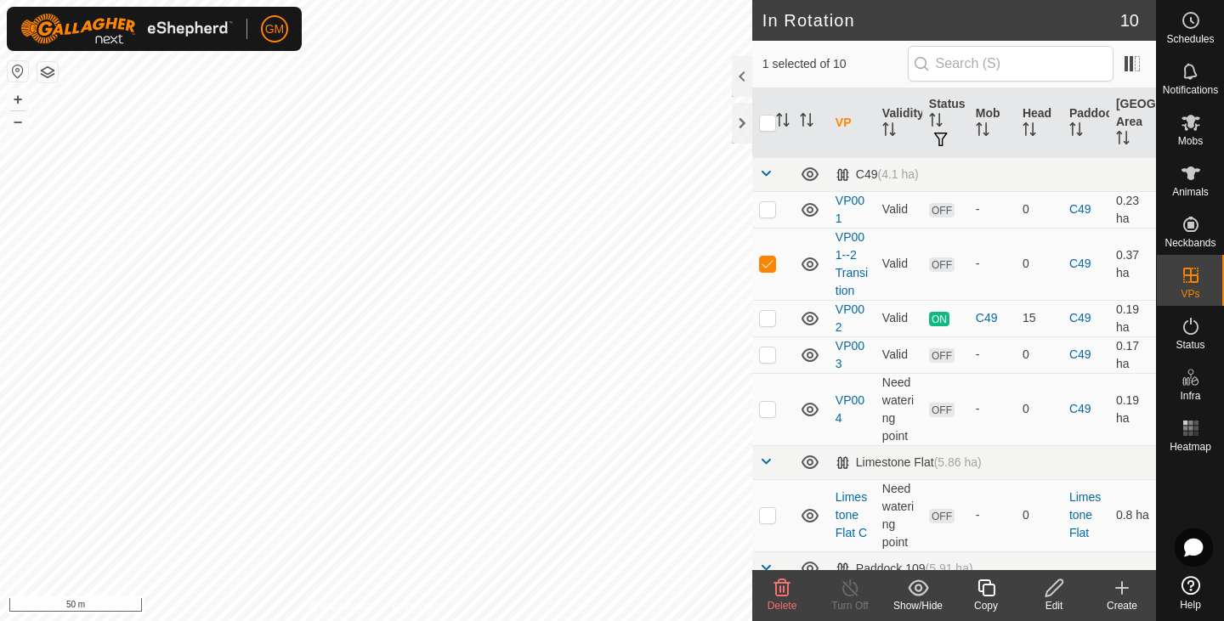
click at [921, 591] on icon at bounding box center [918, 588] width 20 height 16
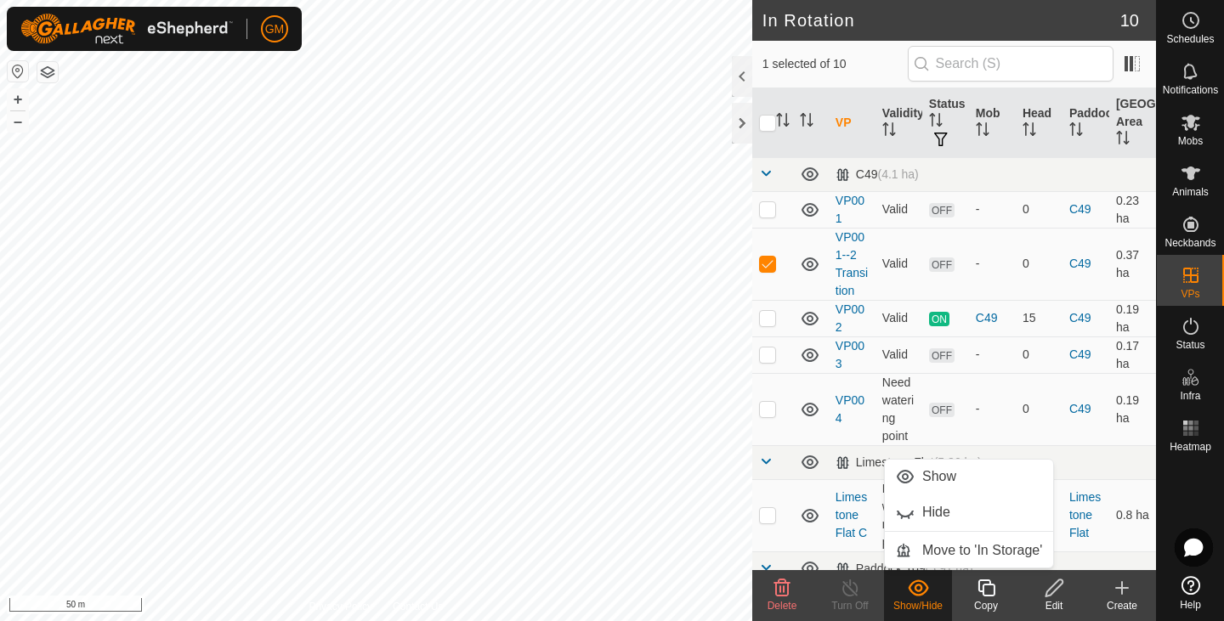
click at [911, 594] on icon at bounding box center [918, 588] width 21 height 20
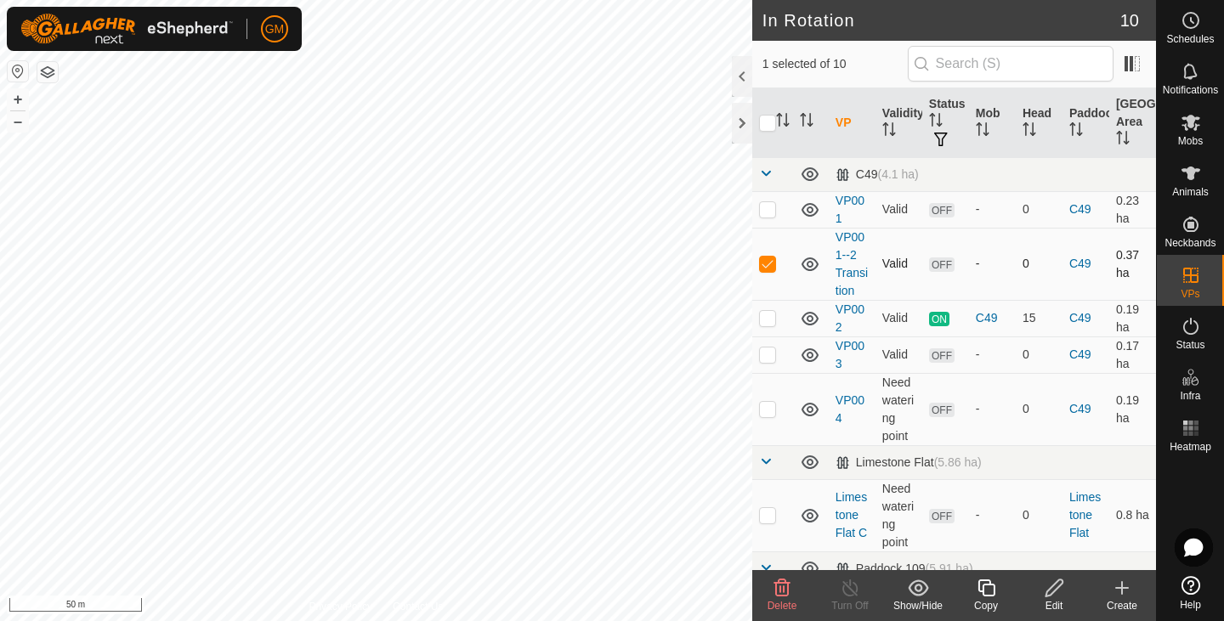
click at [764, 268] on p-checkbox at bounding box center [767, 264] width 17 height 14
checkbox input "false"
click at [1189, 588] on icon at bounding box center [1191, 585] width 19 height 19
